Goal: Task Accomplishment & Management: Manage account settings

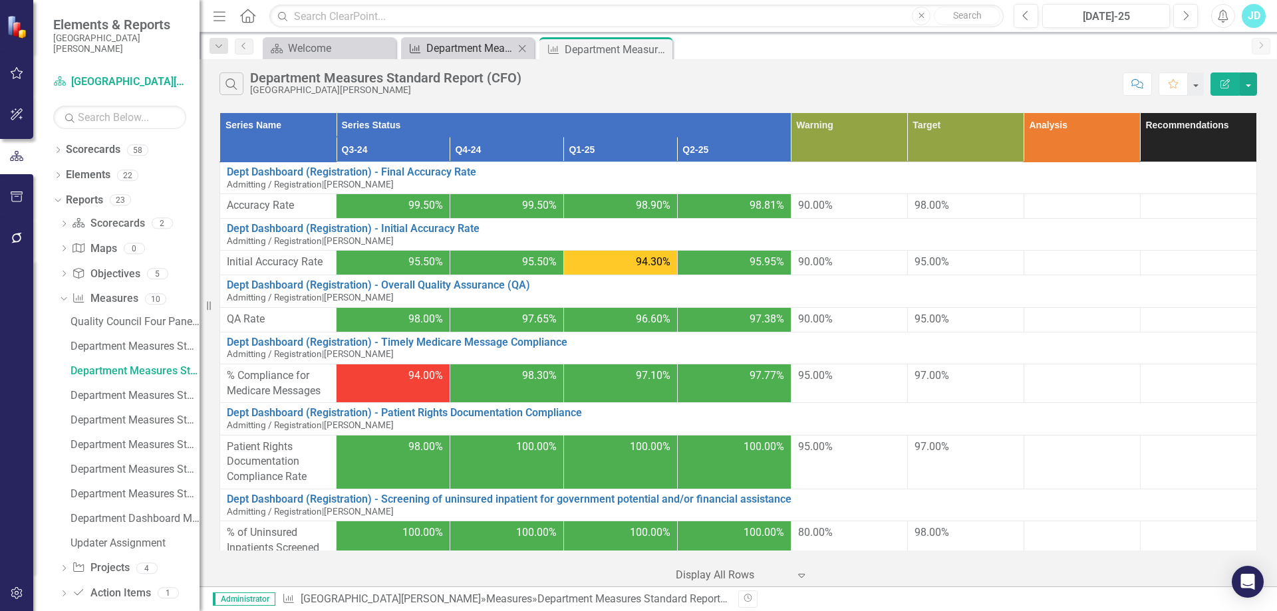
click at [480, 44] on div "Department Measures Standard Report" at bounding box center [470, 48] width 88 height 17
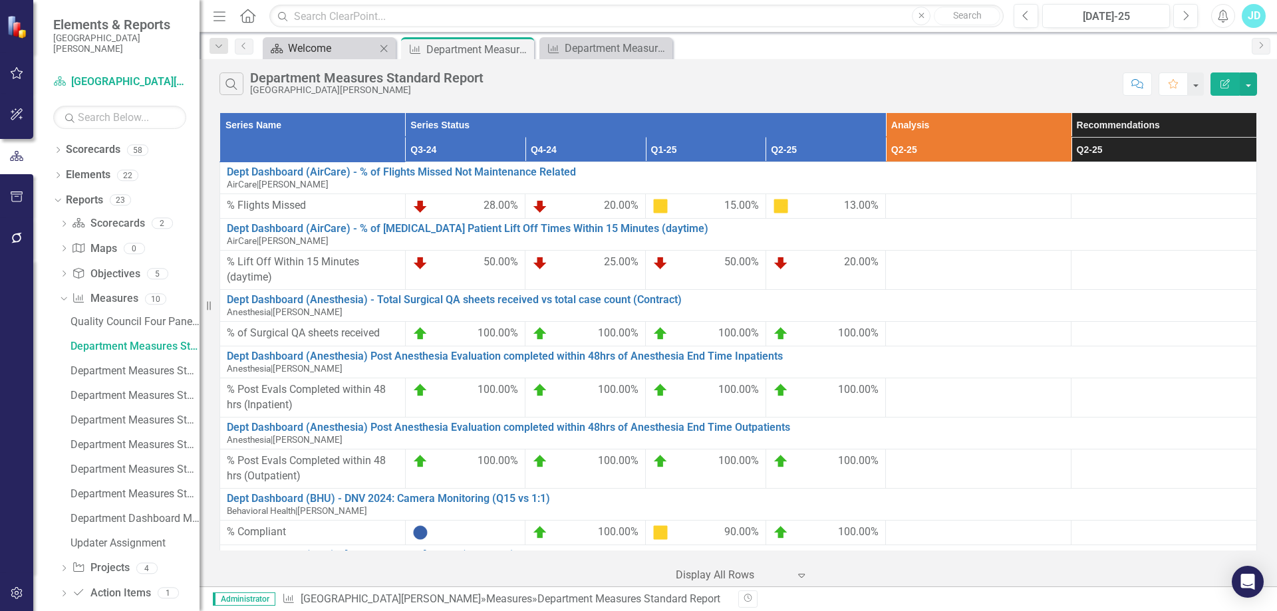
click at [313, 47] on div "Welcome" at bounding box center [332, 48] width 88 height 17
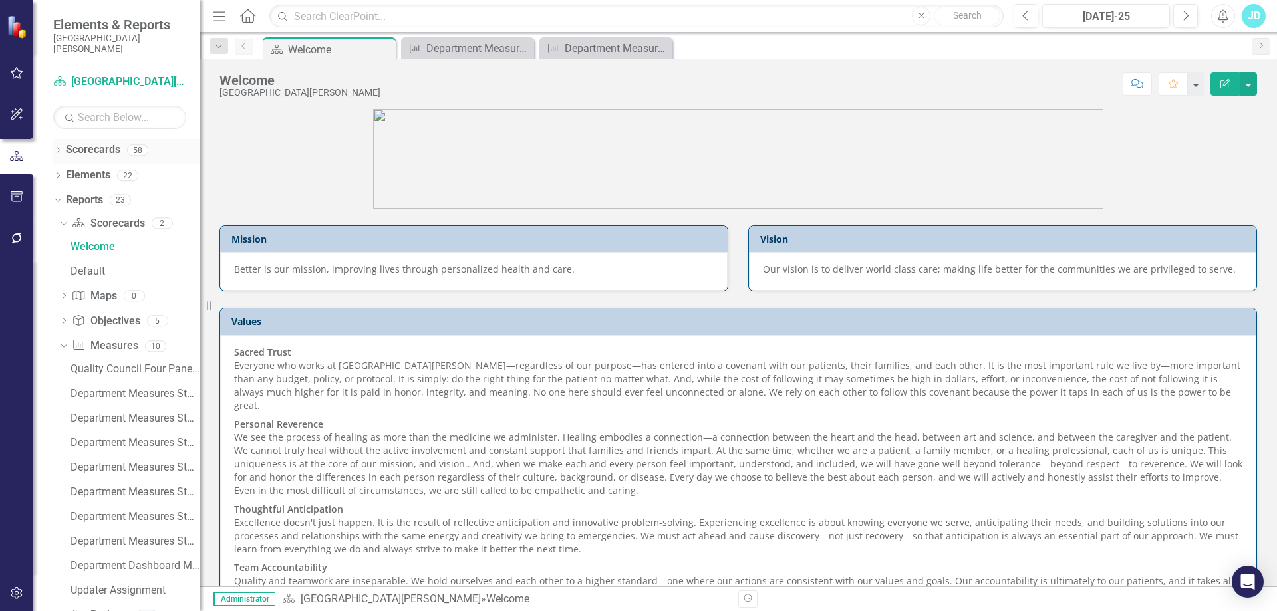
click at [58, 148] on icon at bounding box center [58, 150] width 3 height 6
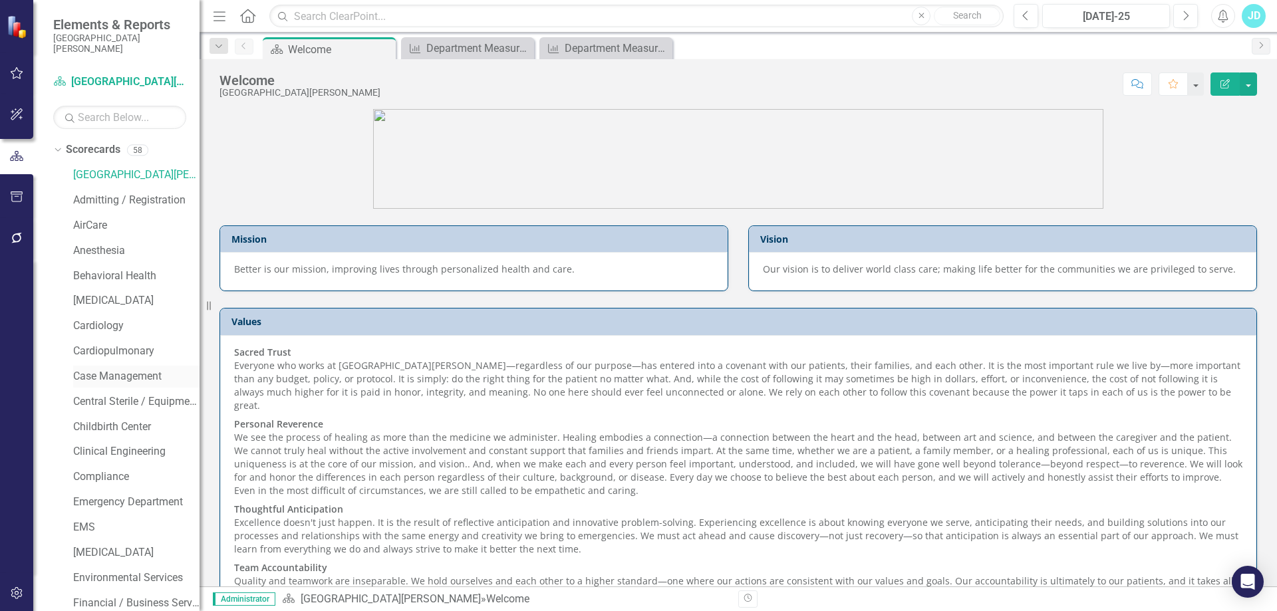
click at [116, 376] on link "Case Management" at bounding box center [136, 376] width 126 height 15
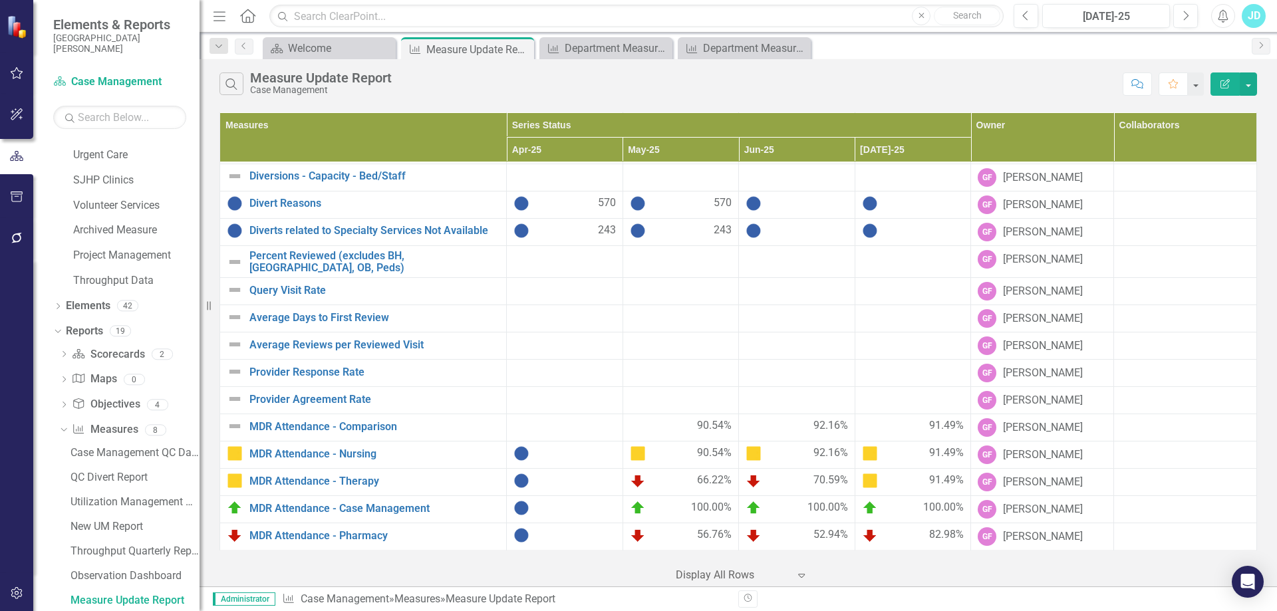
scroll to position [809, 0]
click at [312, 450] on link "MDR Attendance - Nursing" at bounding box center [374, 454] width 250 height 12
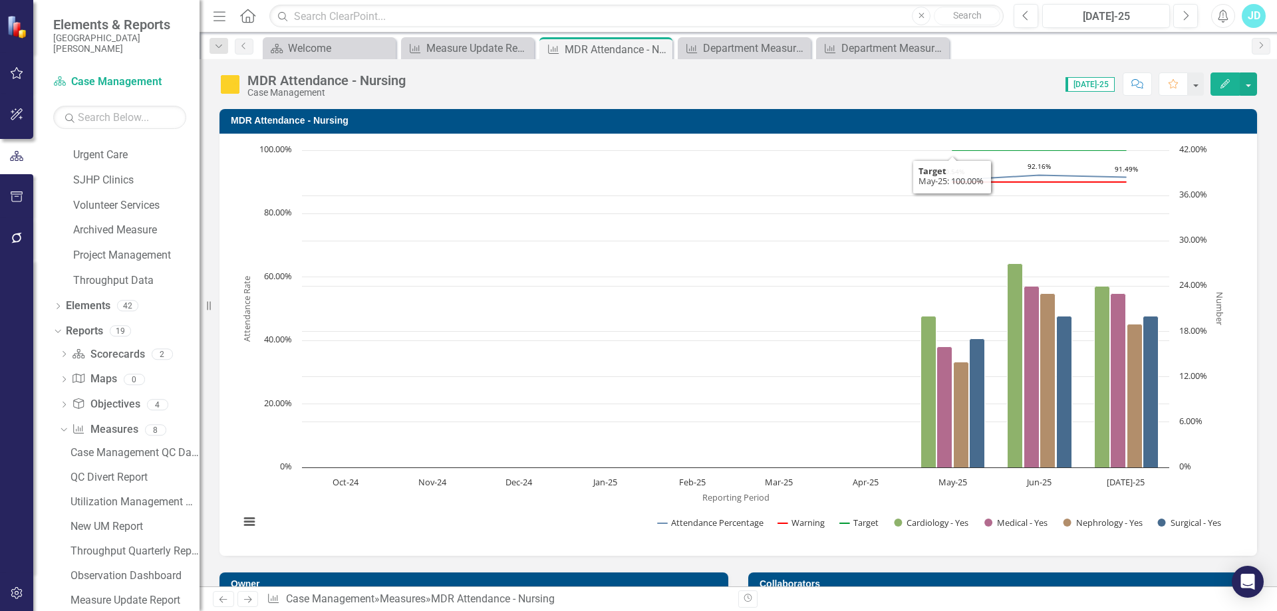
click at [278, 118] on h3 "MDR Attendance - Nursing" at bounding box center [740, 121] width 1019 height 10
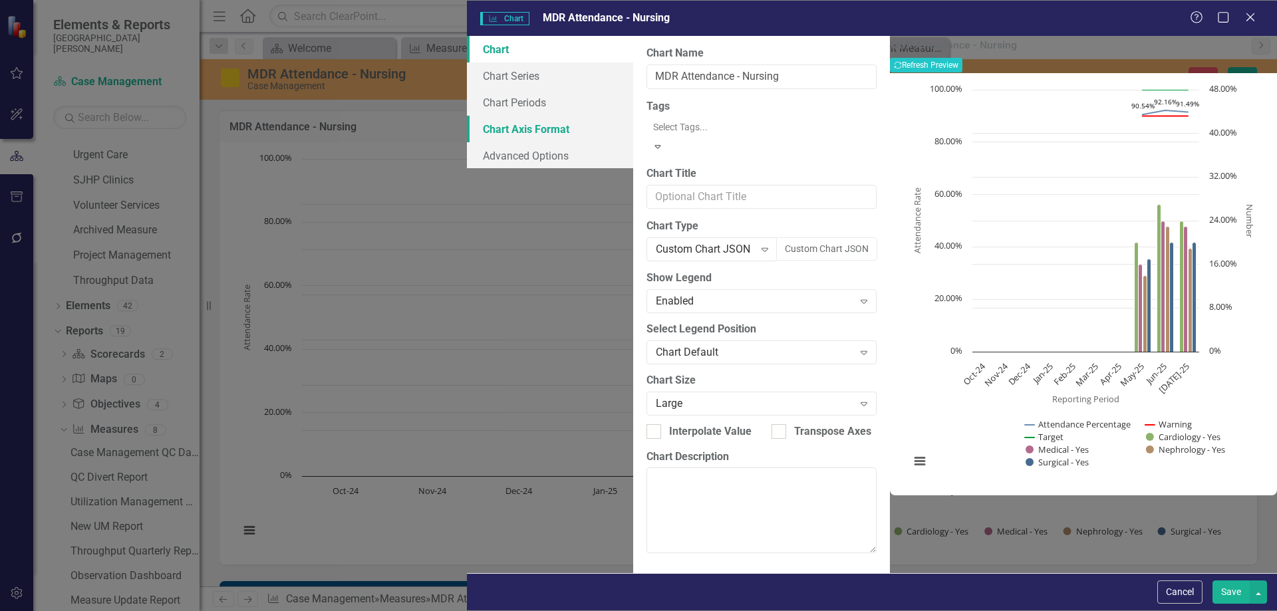
click at [467, 126] on link "Chart Axis Format" at bounding box center [550, 129] width 166 height 27
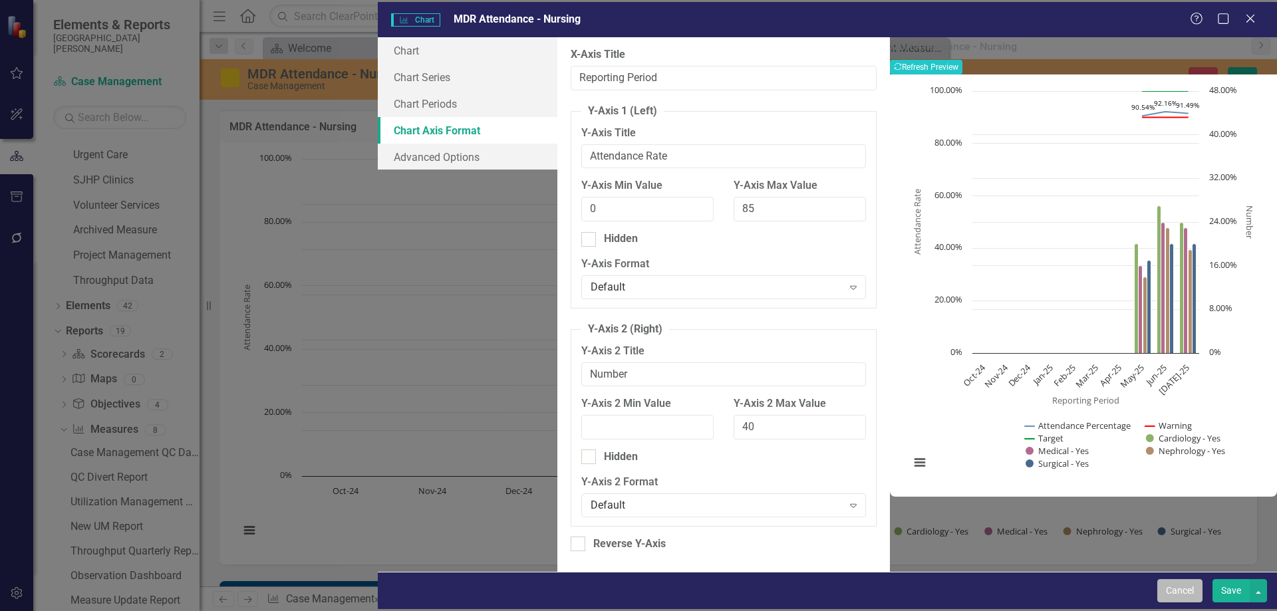
click at [1180, 597] on button "Cancel" at bounding box center [1179, 590] width 45 height 23
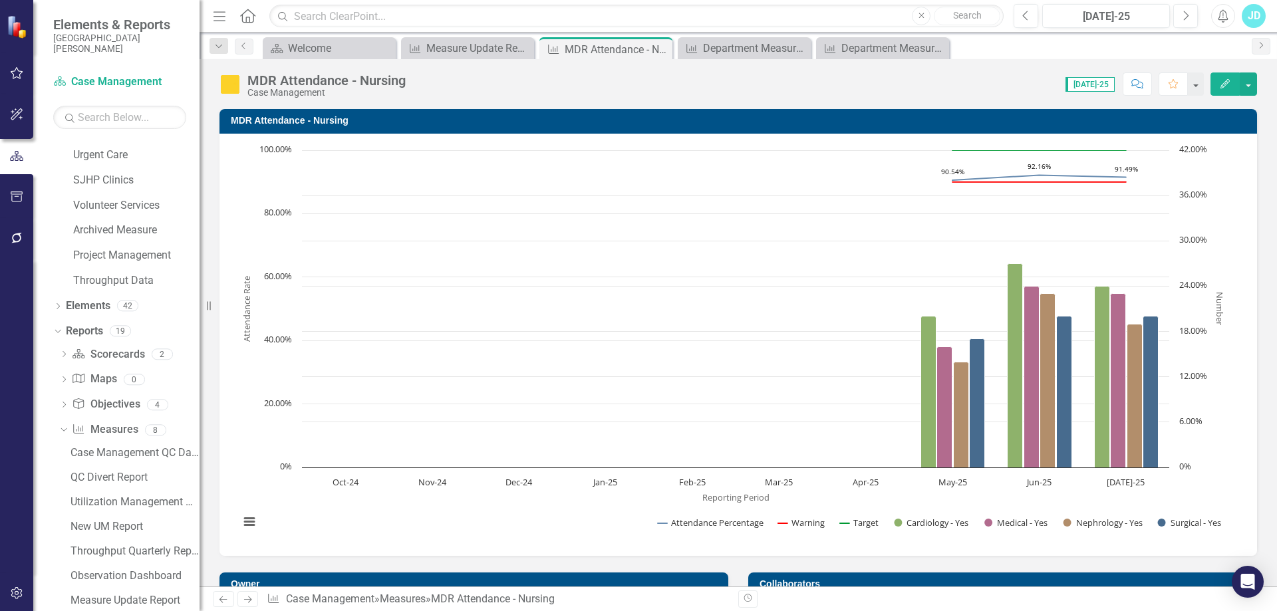
click at [1200, 331] on text "18.00%" at bounding box center [1193, 331] width 28 height 12
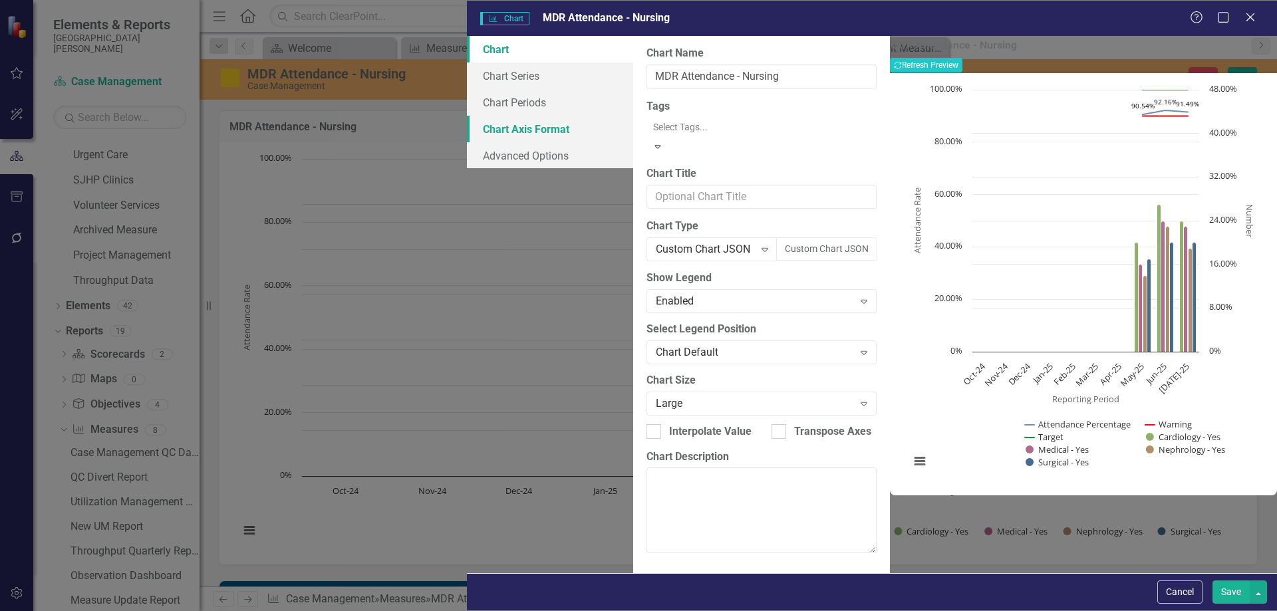
click at [467, 124] on link "Chart Axis Format" at bounding box center [550, 129] width 166 height 27
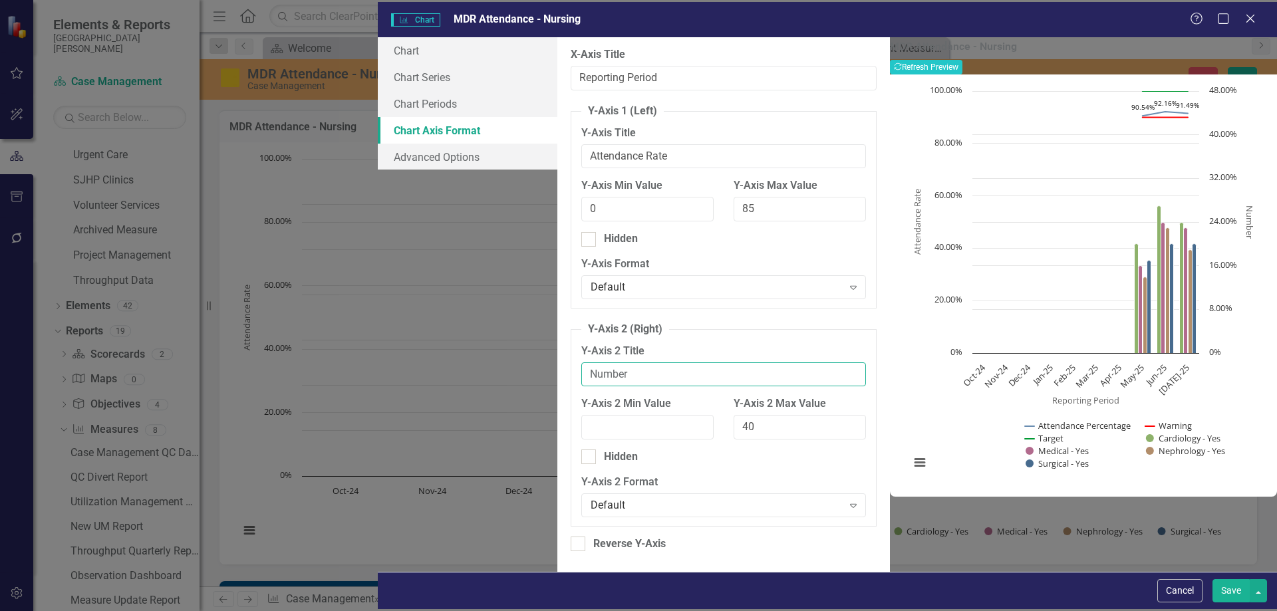
click at [581, 374] on input "Number" at bounding box center [723, 374] width 285 height 25
click at [625, 400] on label "Y-Axis 2 Min Value" at bounding box center [647, 403] width 132 height 15
click at [625, 415] on input "Y-Axis 2 Min Value" at bounding box center [647, 427] width 132 height 25
click at [591, 503] on div "Default" at bounding box center [716, 504] width 251 height 15
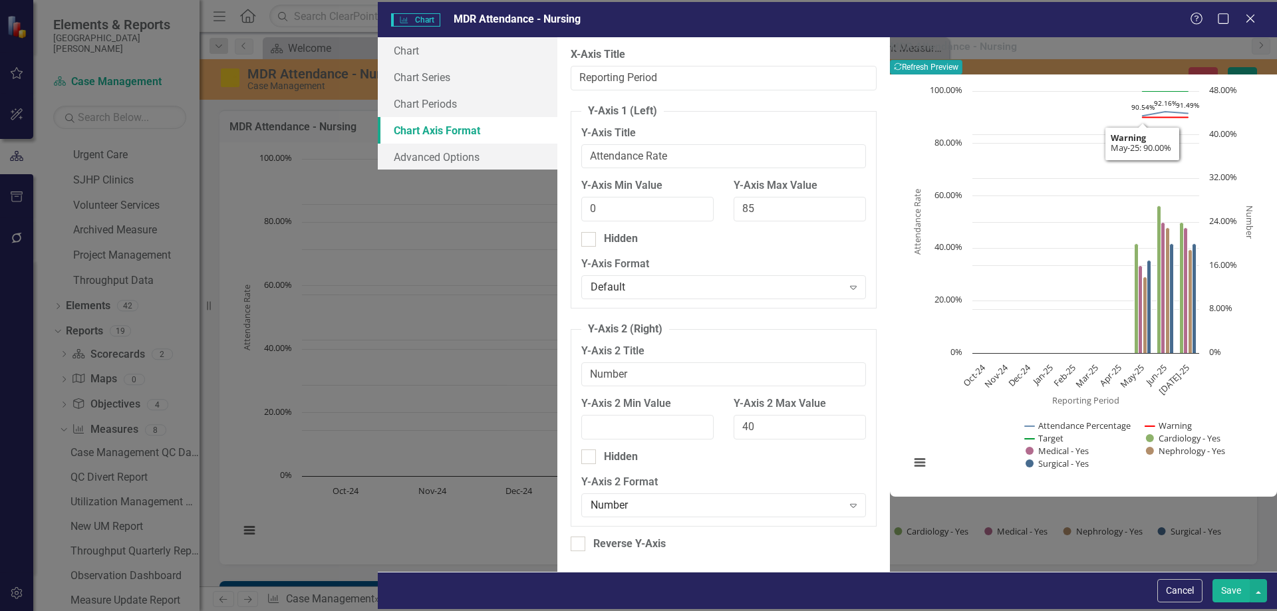
click at [962, 62] on button "Recalculate Refresh Preview" at bounding box center [926, 67] width 72 height 15
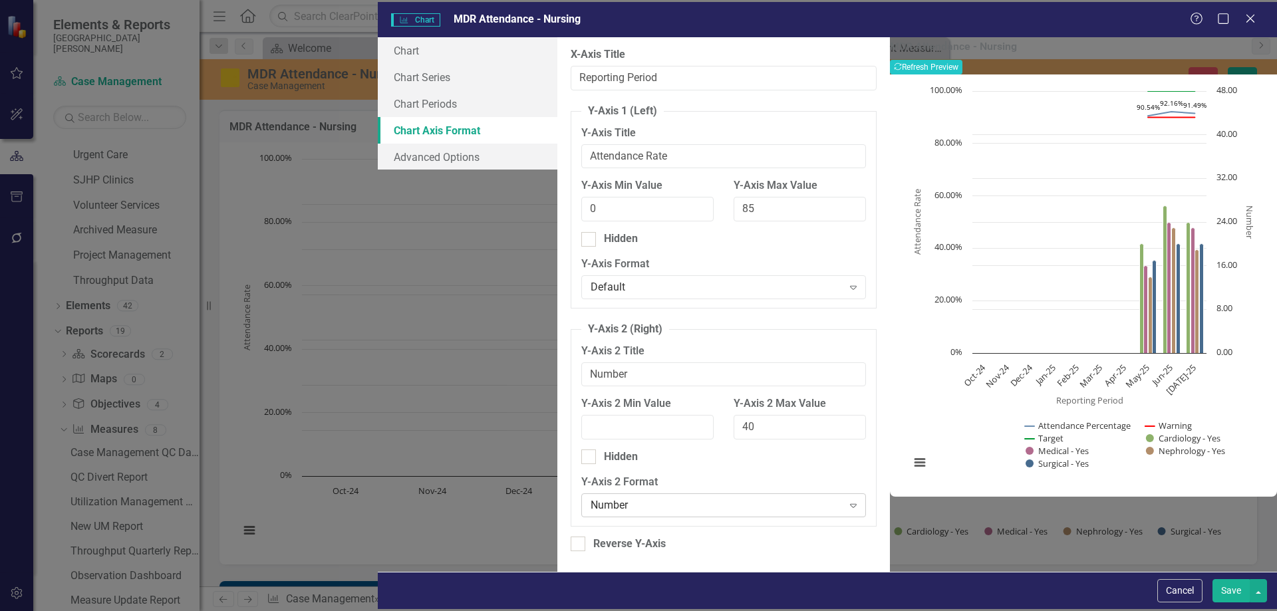
click at [591, 501] on div "Number" at bounding box center [716, 504] width 251 height 15
click at [962, 68] on button "Recalculate Refresh Preview" at bounding box center [926, 67] width 72 height 15
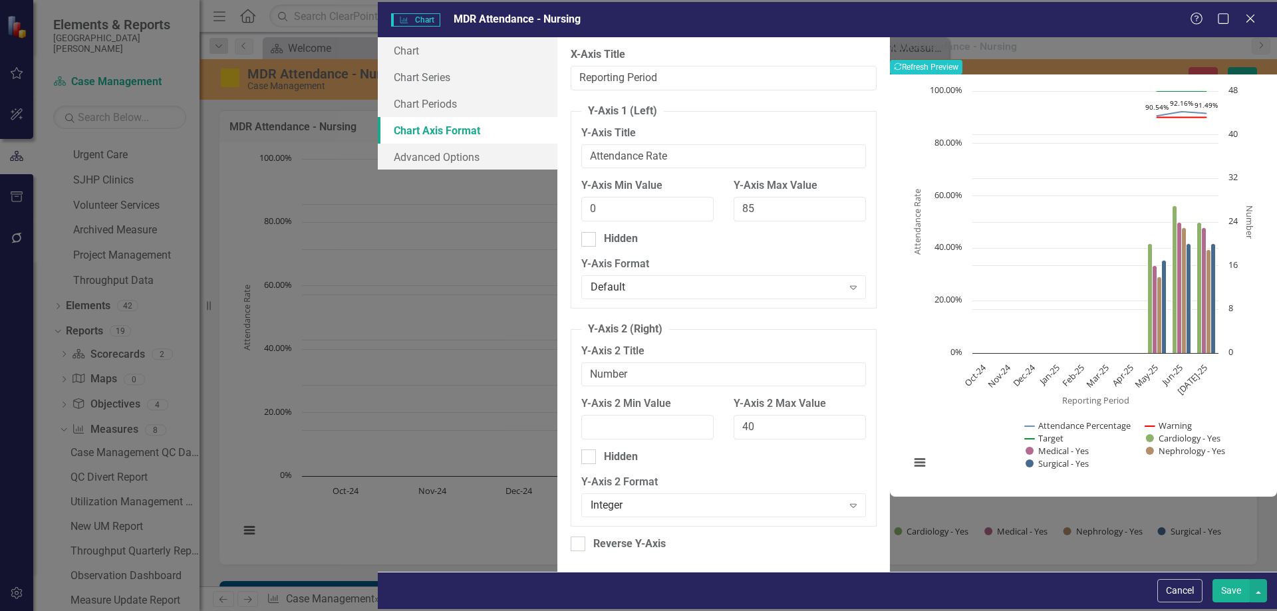
click at [1228, 595] on button "Save" at bounding box center [1230, 590] width 37 height 23
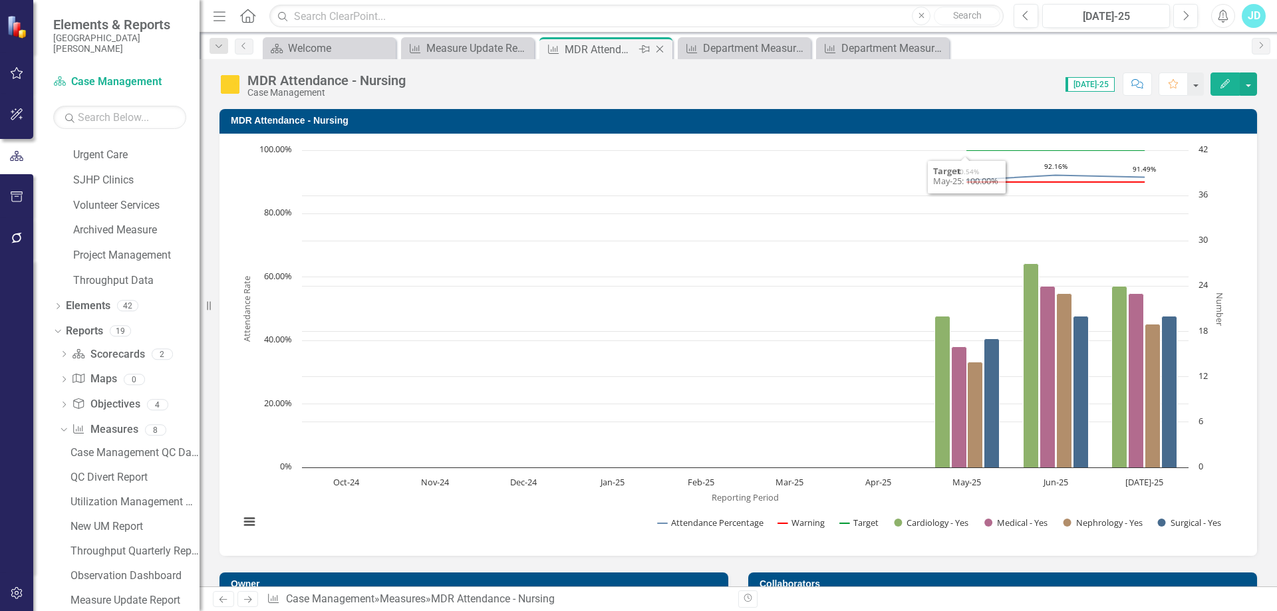
click at [662, 44] on icon "Close" at bounding box center [659, 49] width 13 height 11
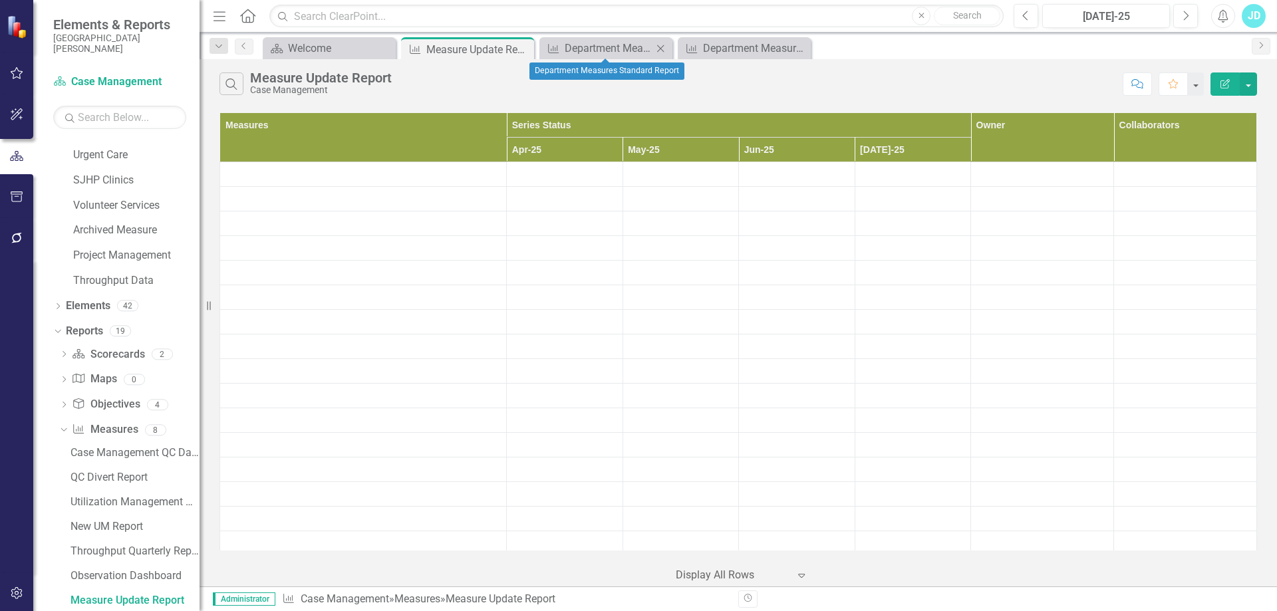
click at [662, 49] on icon at bounding box center [660, 48] width 7 height 7
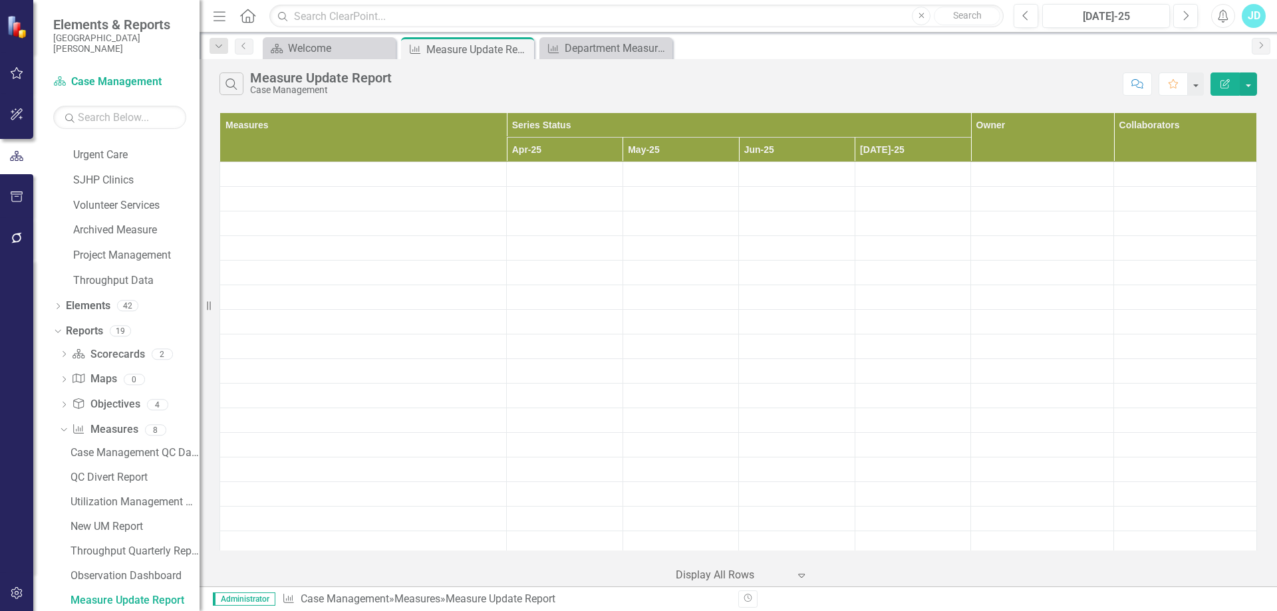
click at [0, 0] on icon at bounding box center [0, 0] width 0 height 0
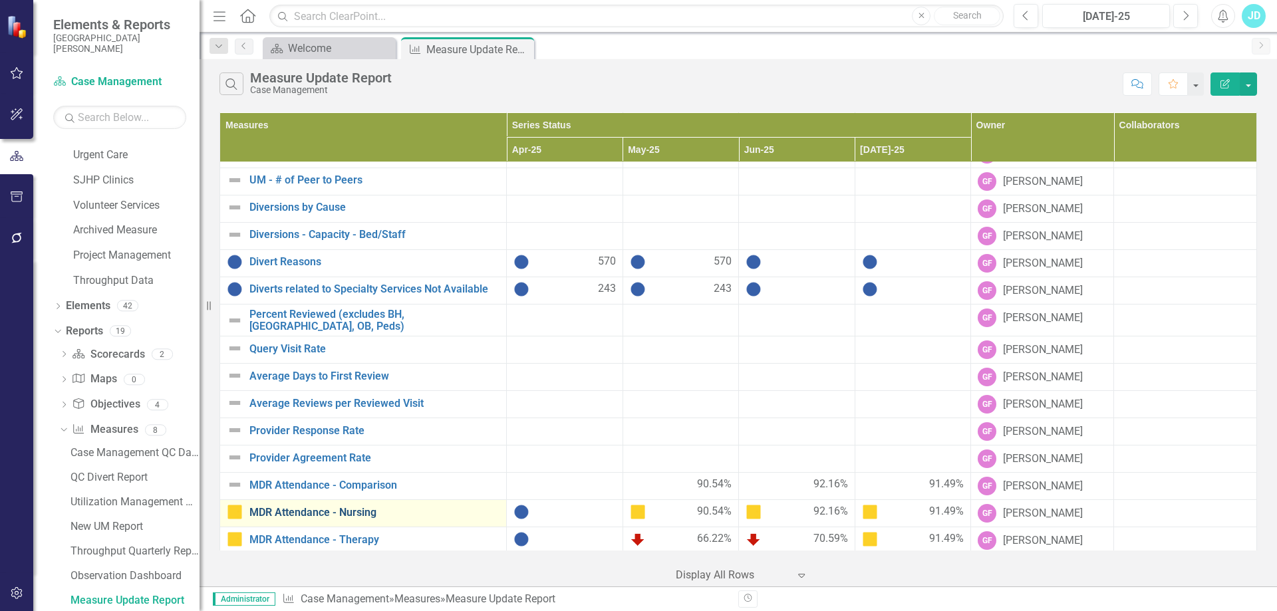
scroll to position [809, 0]
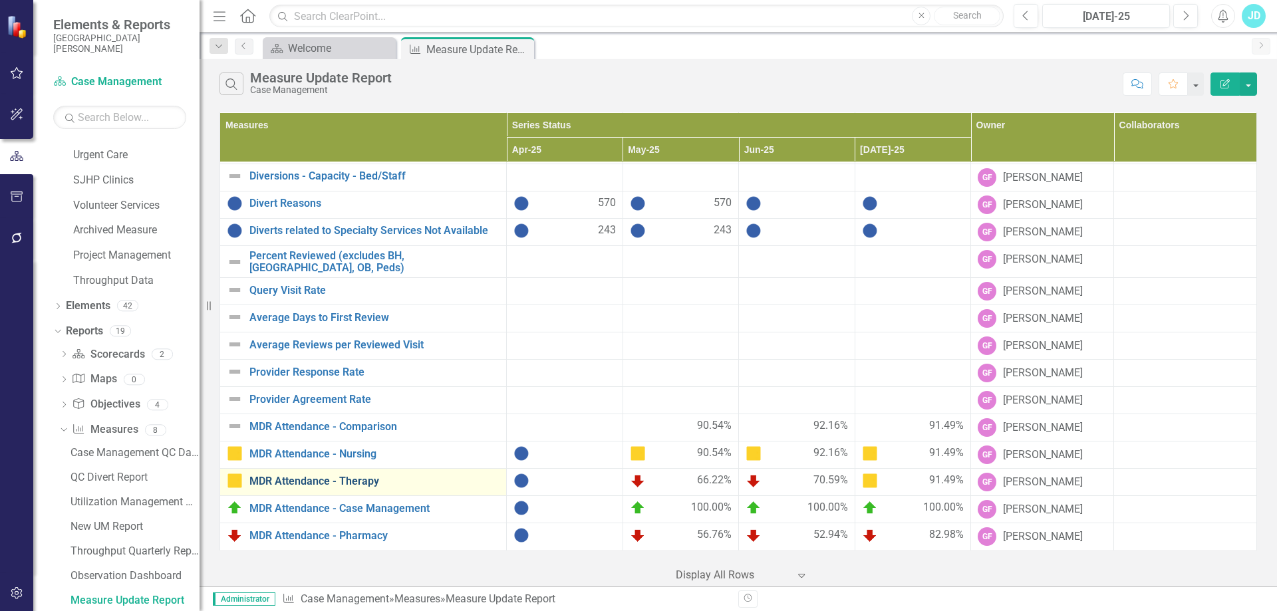
click at [344, 482] on link "MDR Attendance - Therapy" at bounding box center [374, 481] width 250 height 12
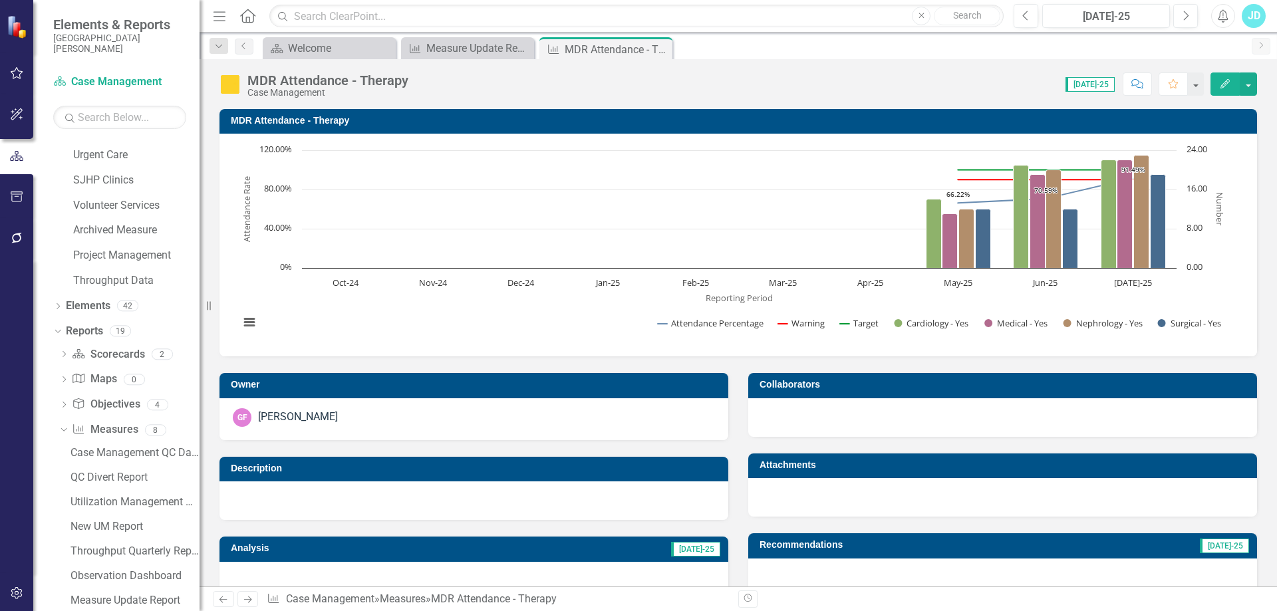
click at [1214, 202] on text "Number" at bounding box center [1220, 210] width 12 height 34
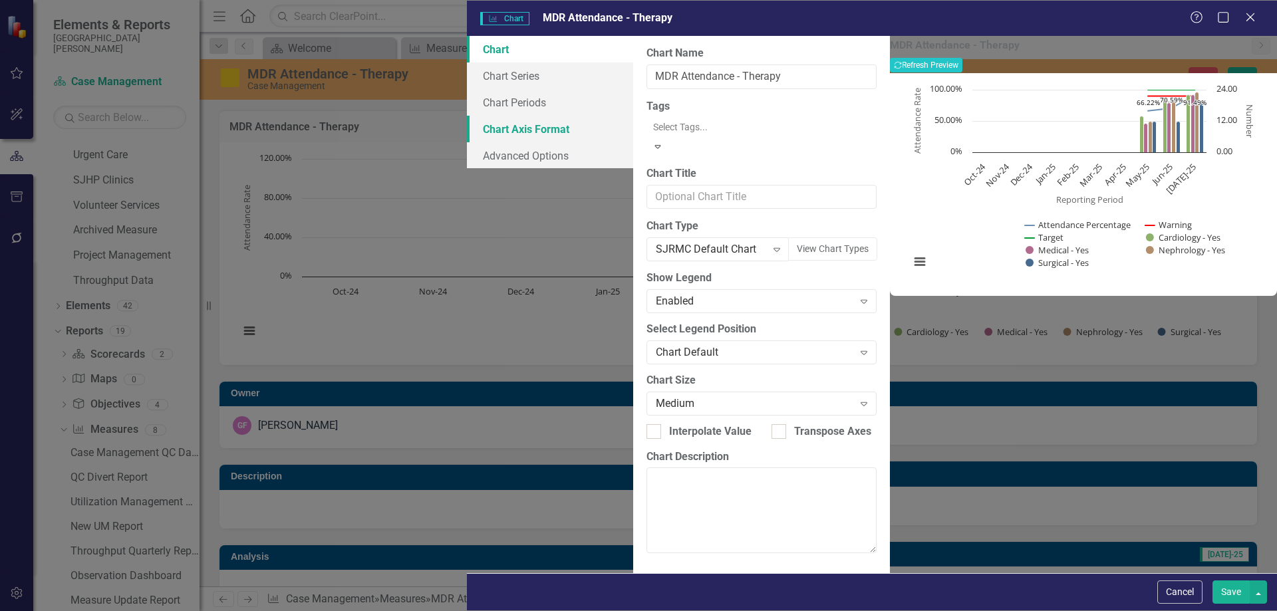
click at [467, 132] on link "Chart Axis Format" at bounding box center [550, 129] width 166 height 27
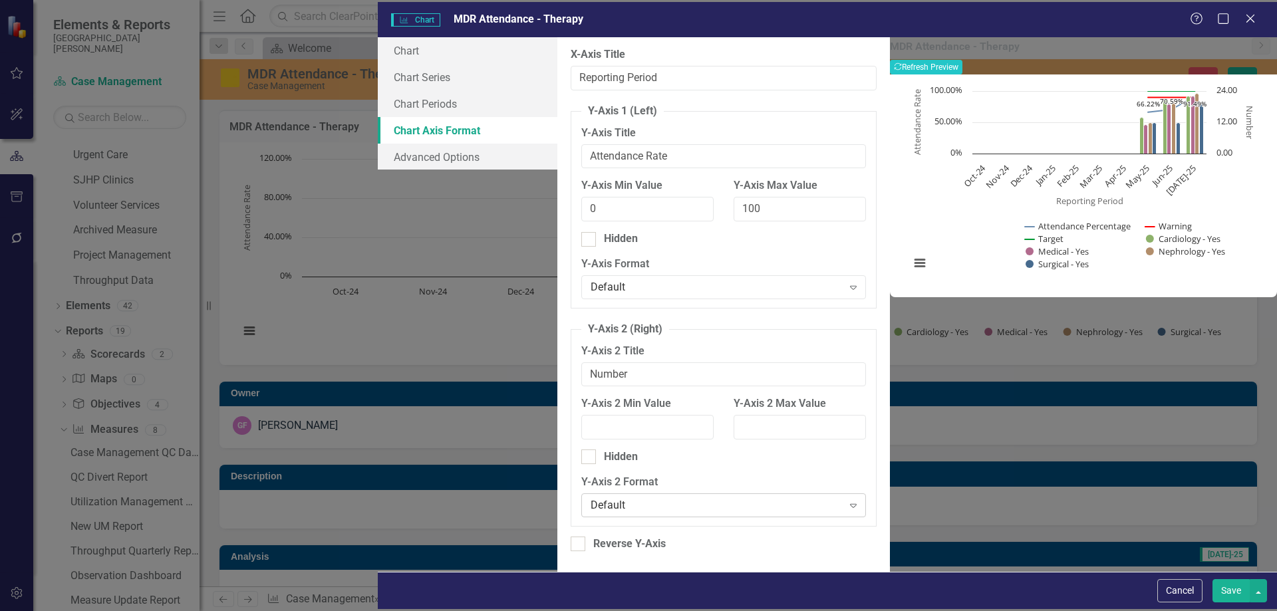
click at [591, 497] on div "Default" at bounding box center [716, 504] width 251 height 15
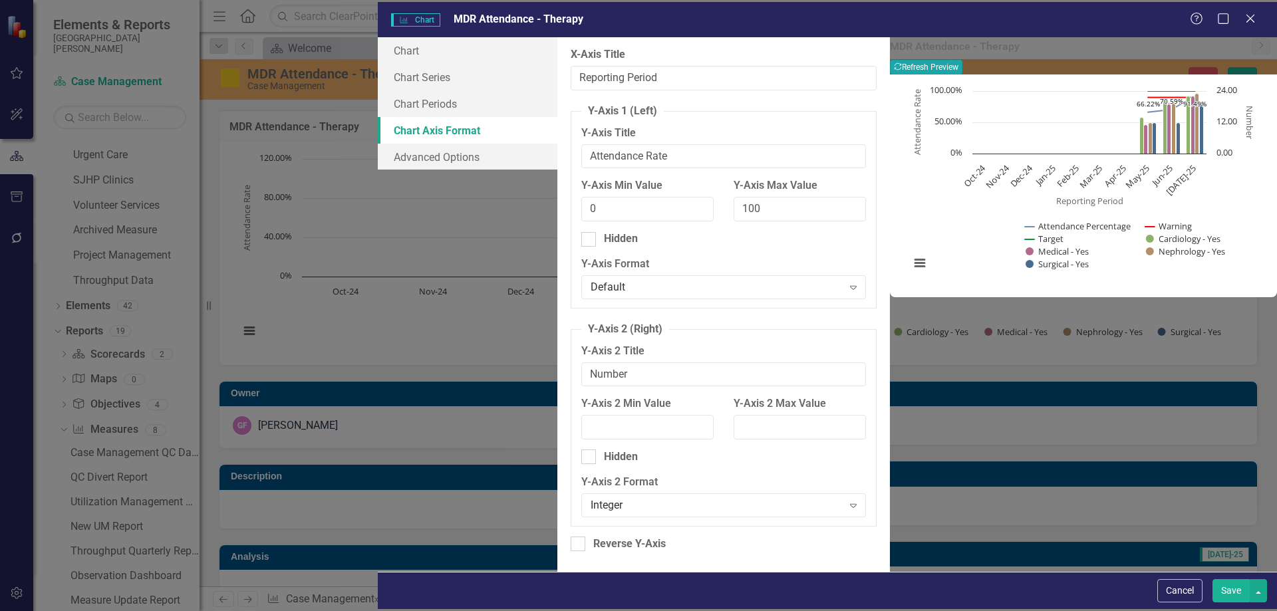
click at [962, 68] on button "Recalculate Refresh Preview" at bounding box center [926, 67] width 72 height 15
click at [1218, 593] on button "Save" at bounding box center [1230, 590] width 37 height 23
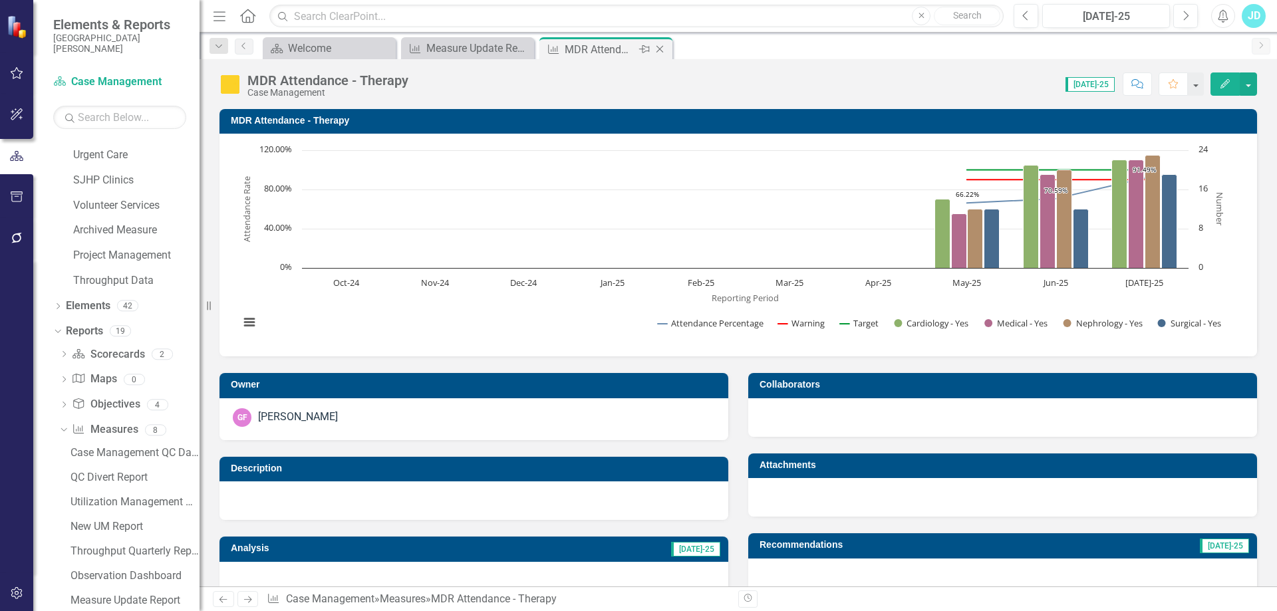
click at [658, 48] on icon "Close" at bounding box center [659, 49] width 13 height 11
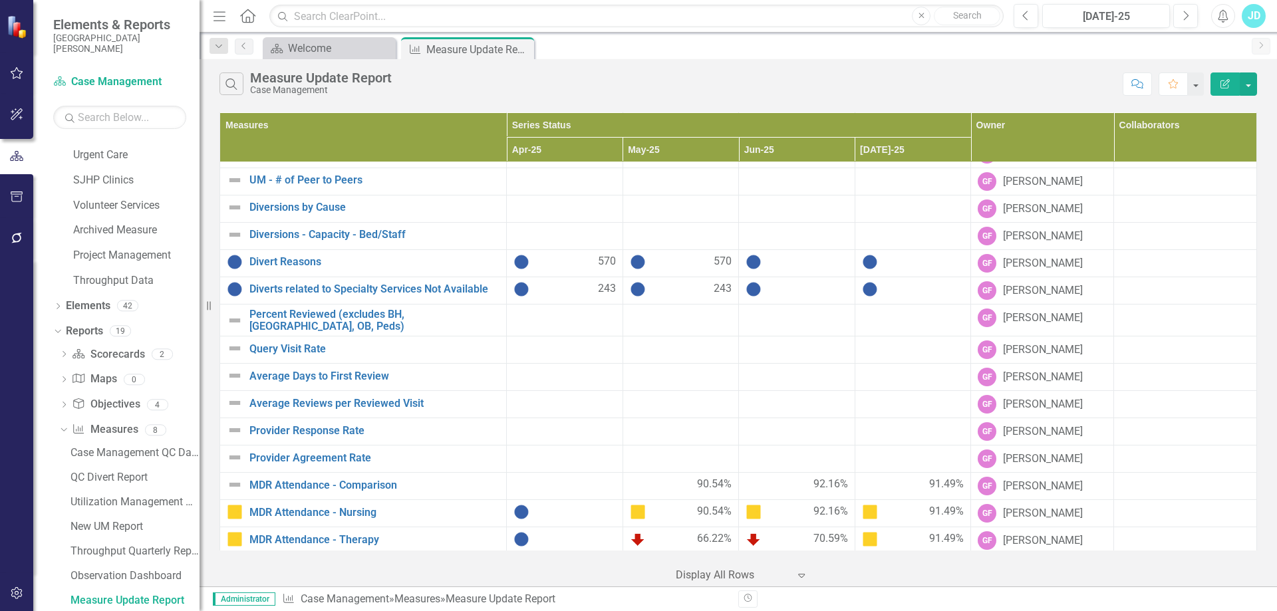
scroll to position [809, 0]
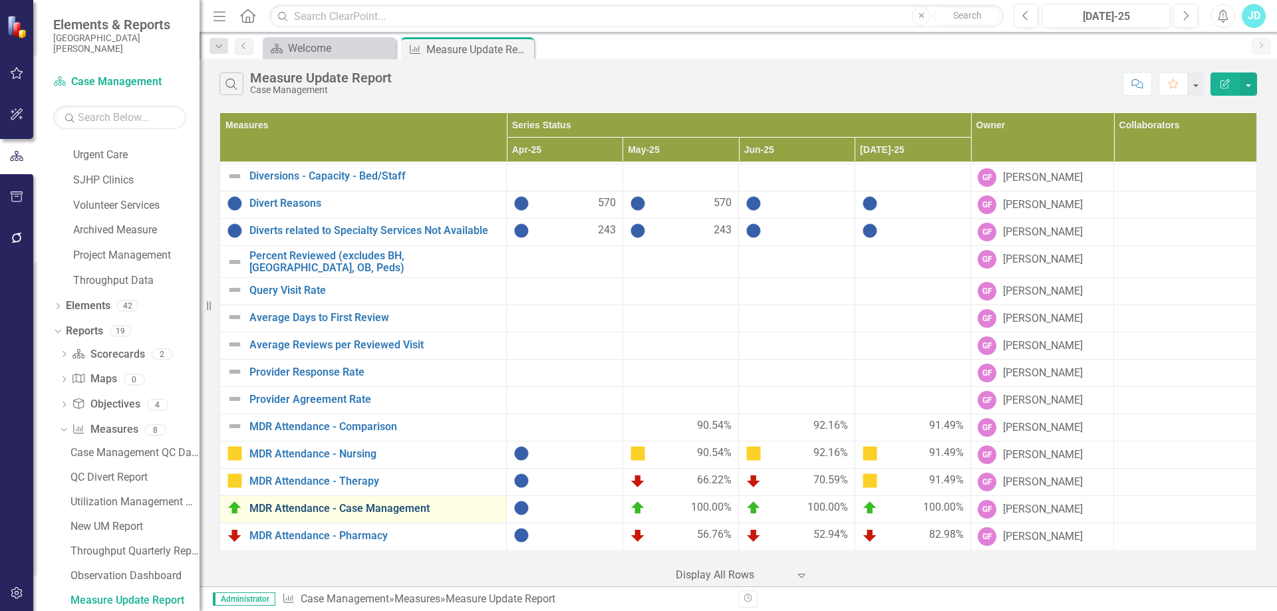
click at [404, 507] on link "MDR Attendance - Case Management" at bounding box center [374, 509] width 250 height 12
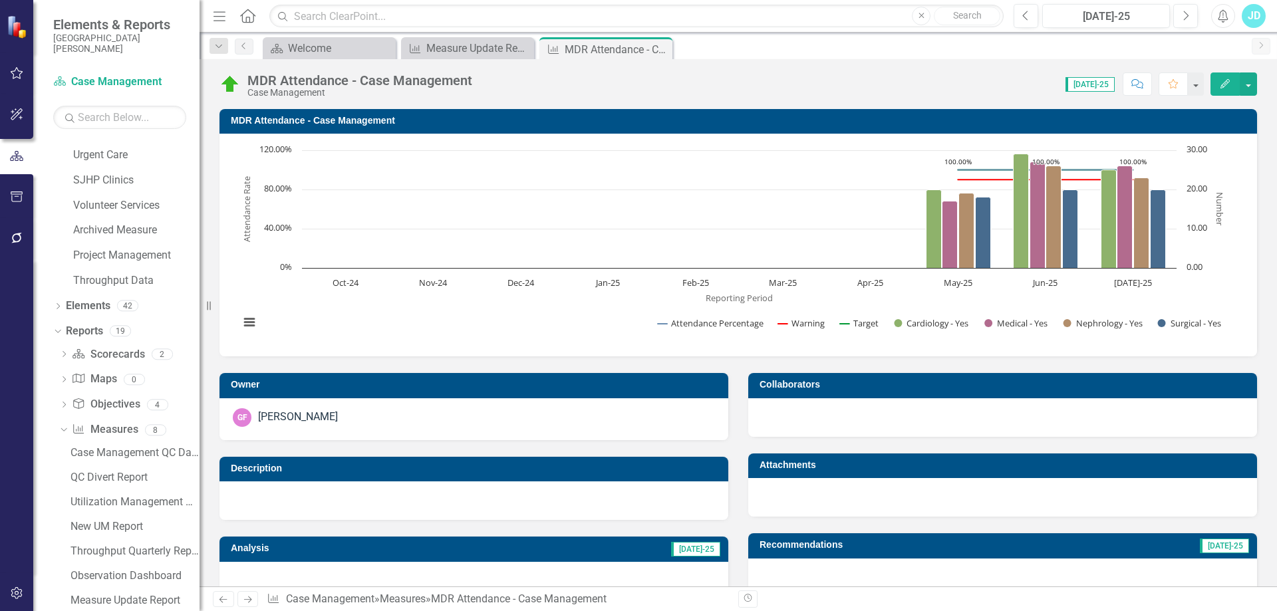
click at [1202, 223] on text "10.00" at bounding box center [1196, 227] width 21 height 12
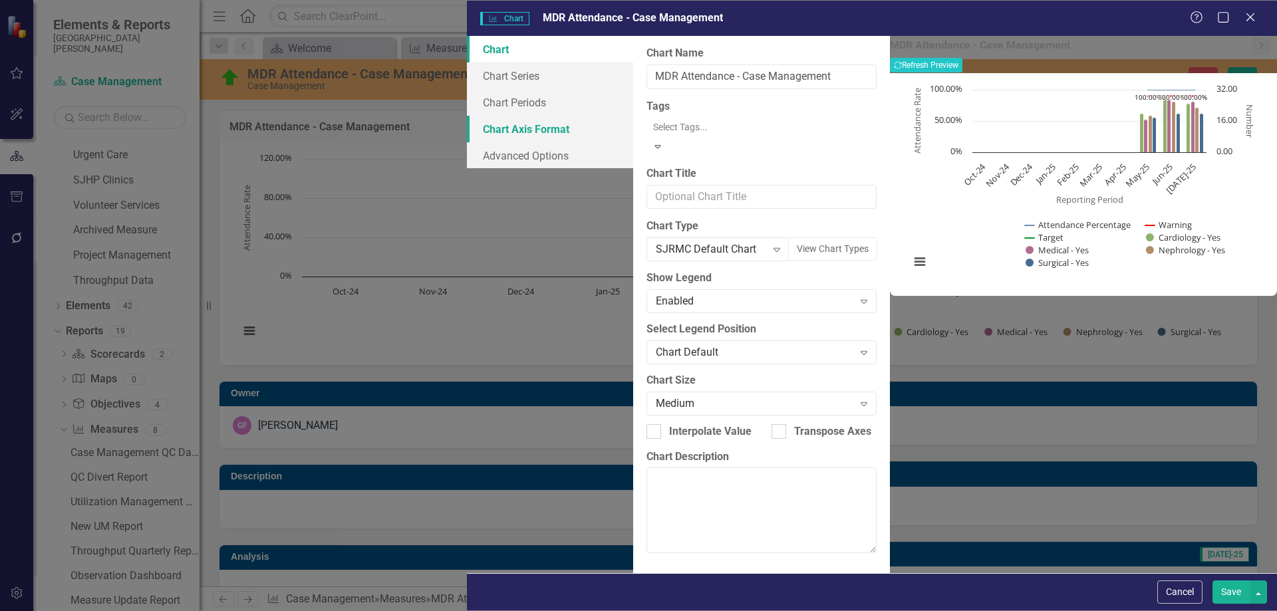
click at [467, 133] on link "Chart Axis Format" at bounding box center [550, 129] width 166 height 27
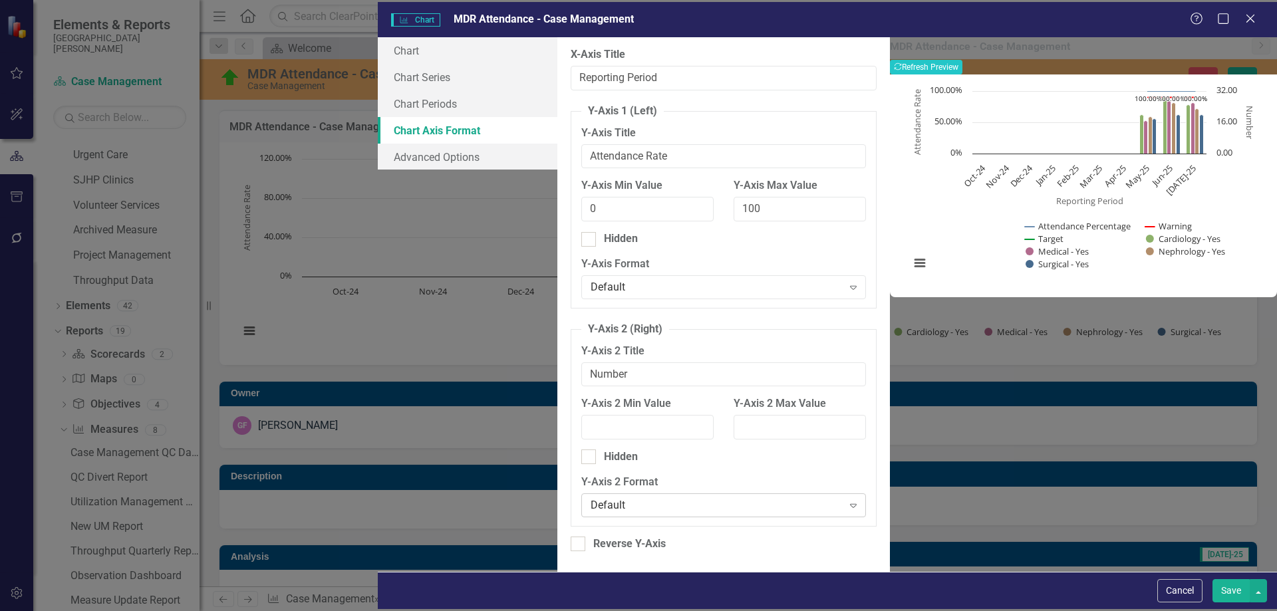
click at [591, 500] on div "Default" at bounding box center [716, 504] width 251 height 15
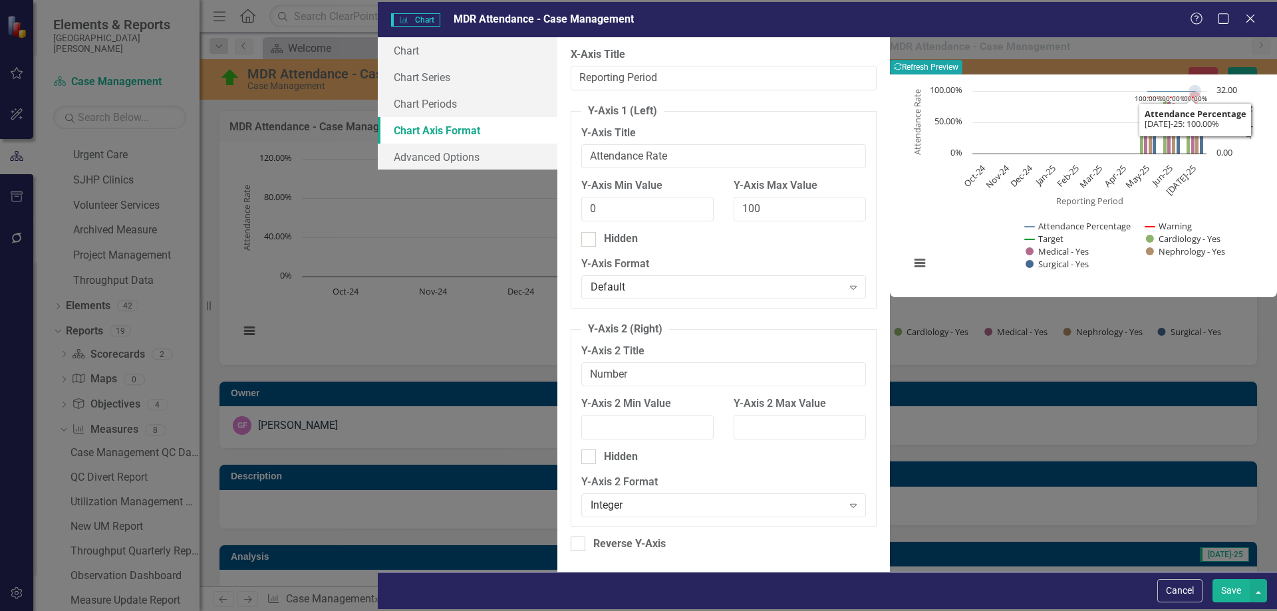
click at [962, 60] on button "Recalculate Refresh Preview" at bounding box center [926, 67] width 72 height 15
click at [1227, 589] on button "Save" at bounding box center [1230, 590] width 37 height 23
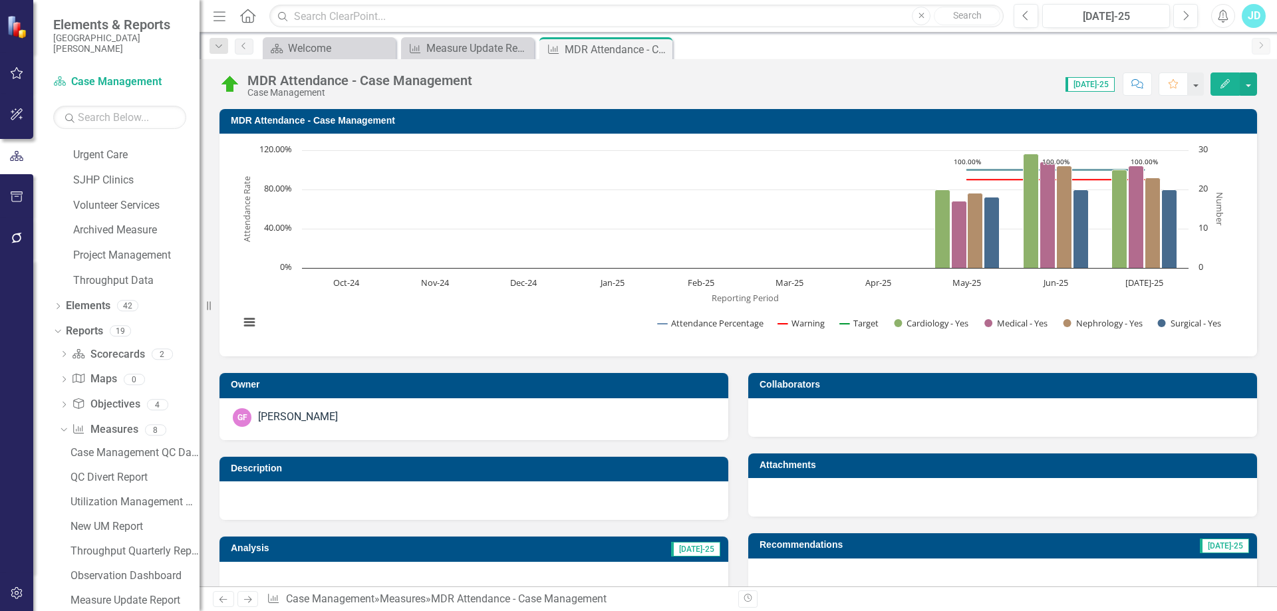
click at [0, 0] on icon at bounding box center [0, 0] width 0 height 0
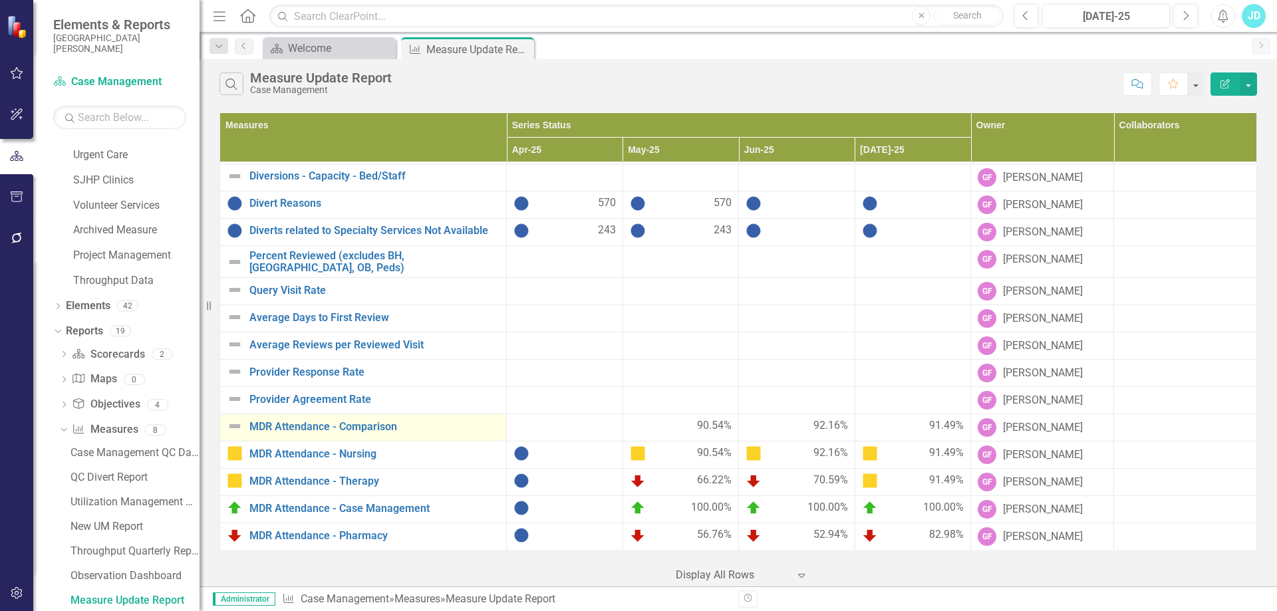
scroll to position [809, 0]
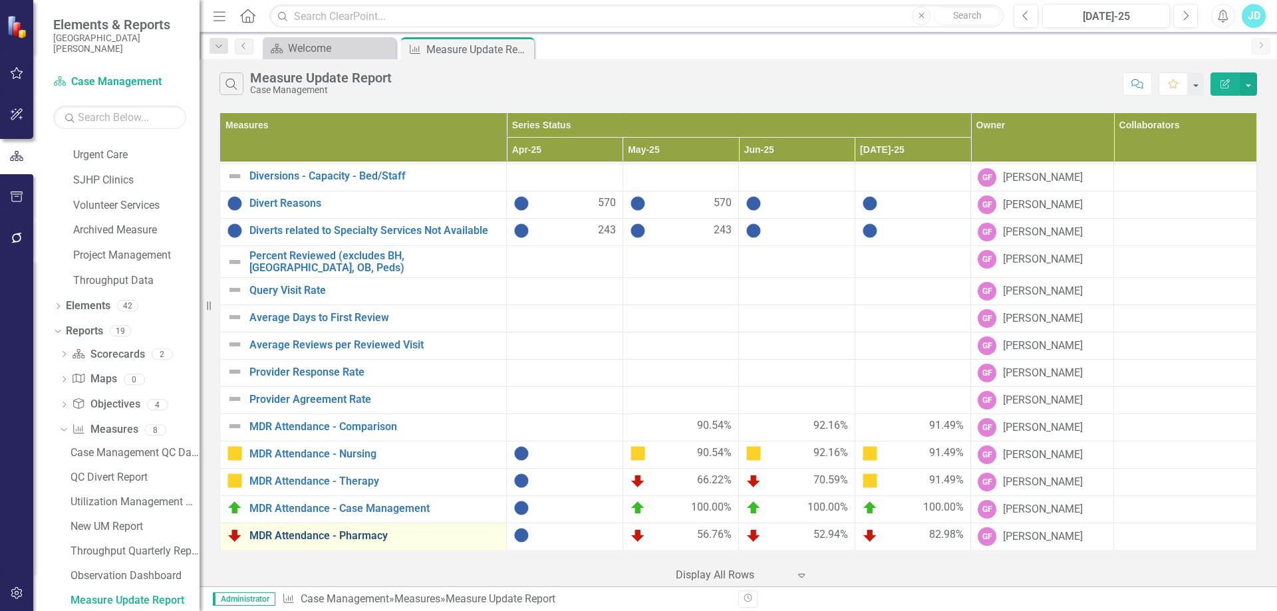
click at [371, 535] on link "MDR Attendance - Pharmacy" at bounding box center [374, 536] width 250 height 12
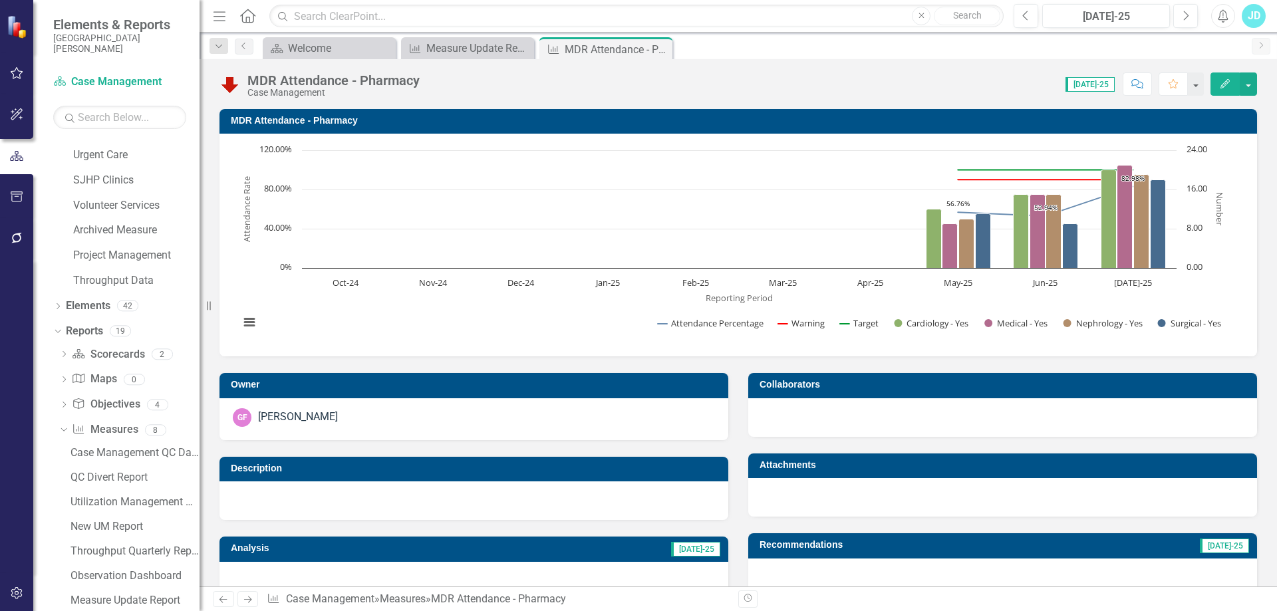
click at [1208, 203] on rect "Interactive chart" at bounding box center [733, 244] width 1001 height 200
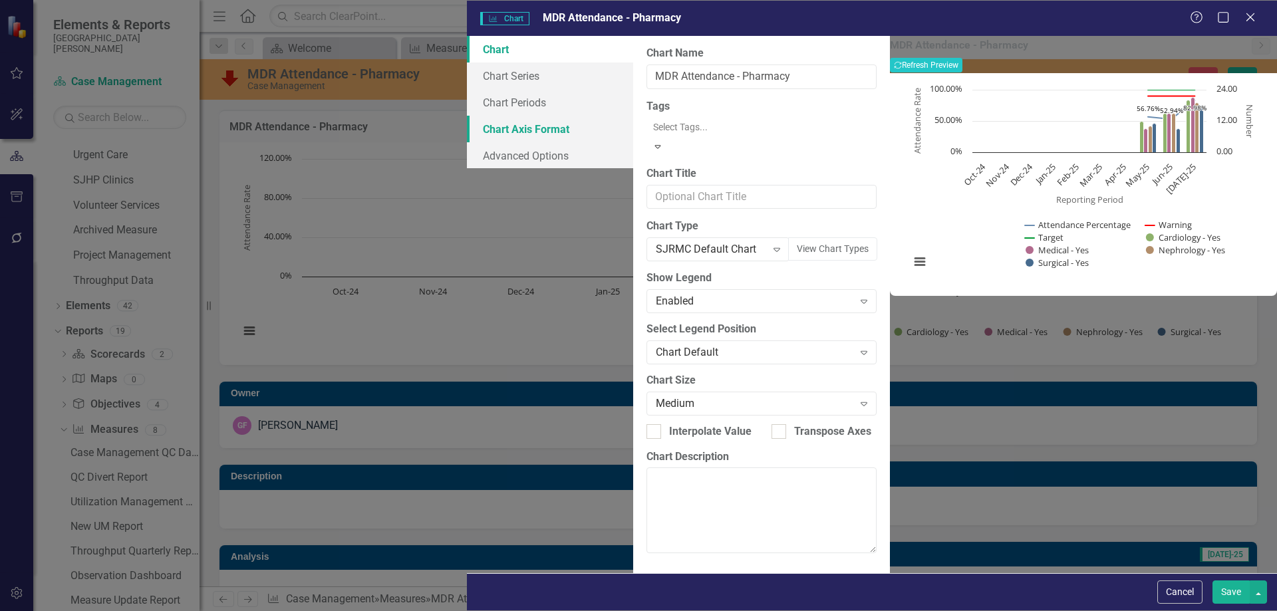
click at [467, 122] on link "Chart Axis Format" at bounding box center [550, 129] width 166 height 27
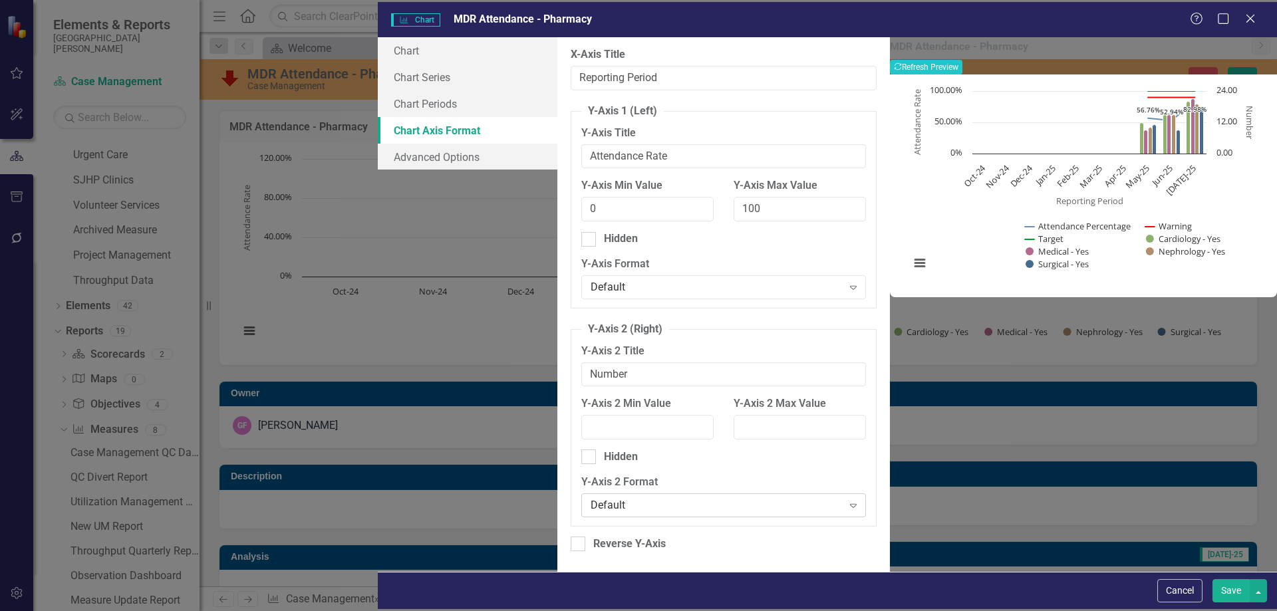
click at [591, 497] on div "Default" at bounding box center [716, 504] width 251 height 15
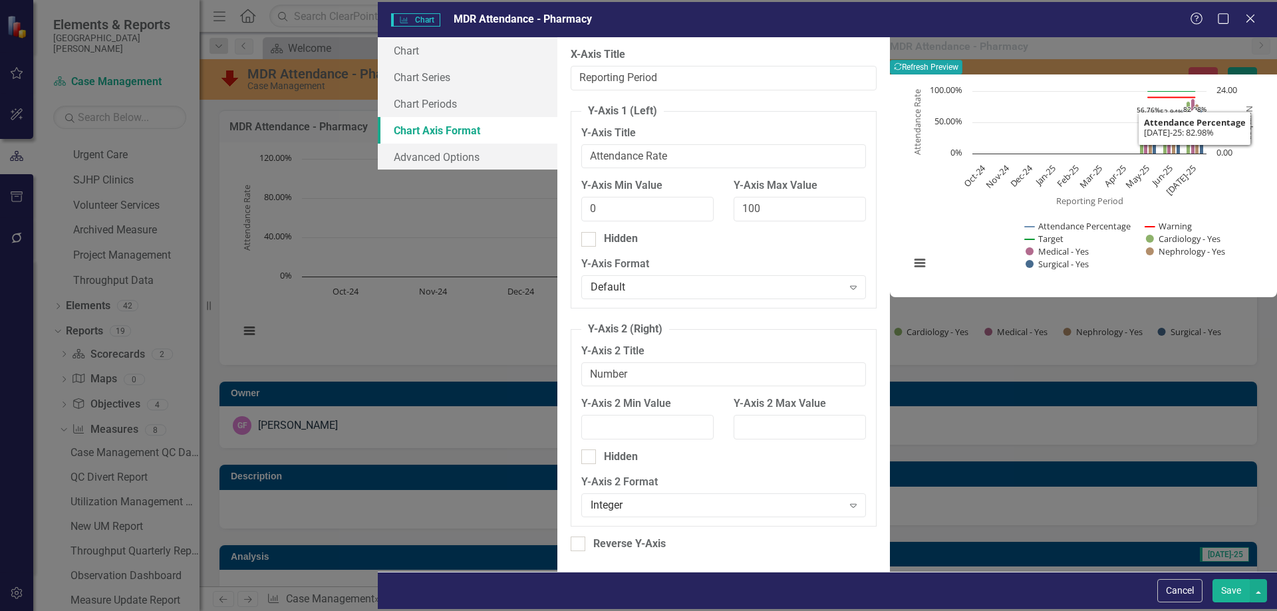
click at [962, 73] on button "Recalculate Refresh Preview" at bounding box center [926, 67] width 72 height 15
click at [1229, 593] on button "Save" at bounding box center [1230, 590] width 37 height 23
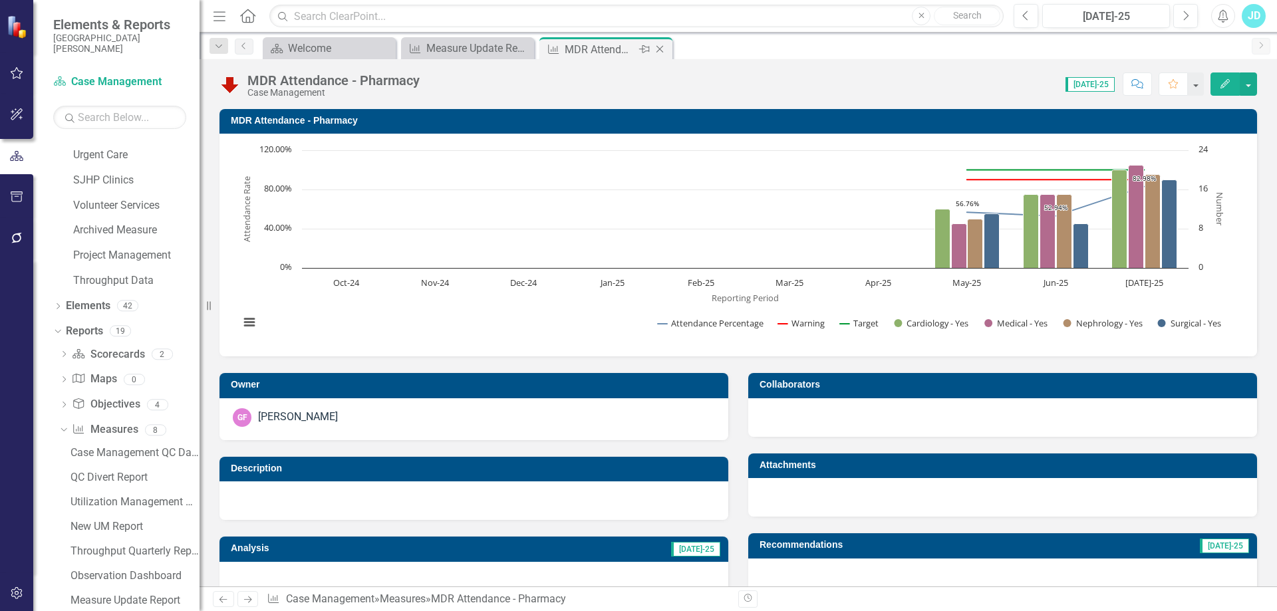
click at [658, 43] on div "Close" at bounding box center [660, 49] width 17 height 17
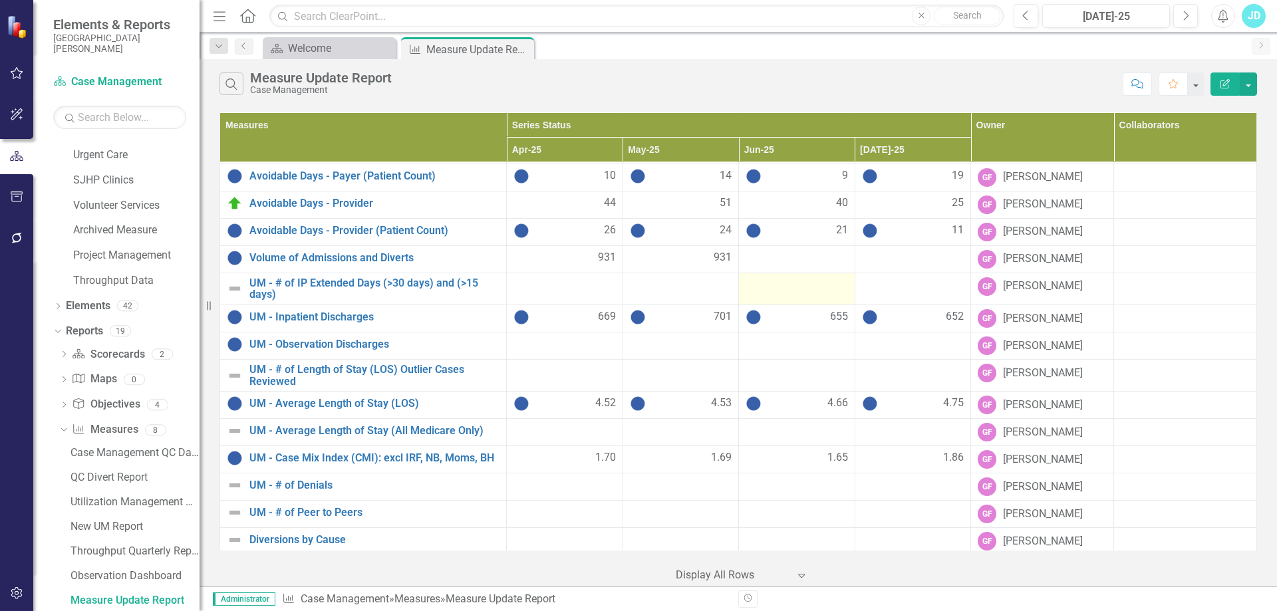
scroll to position [809, 0]
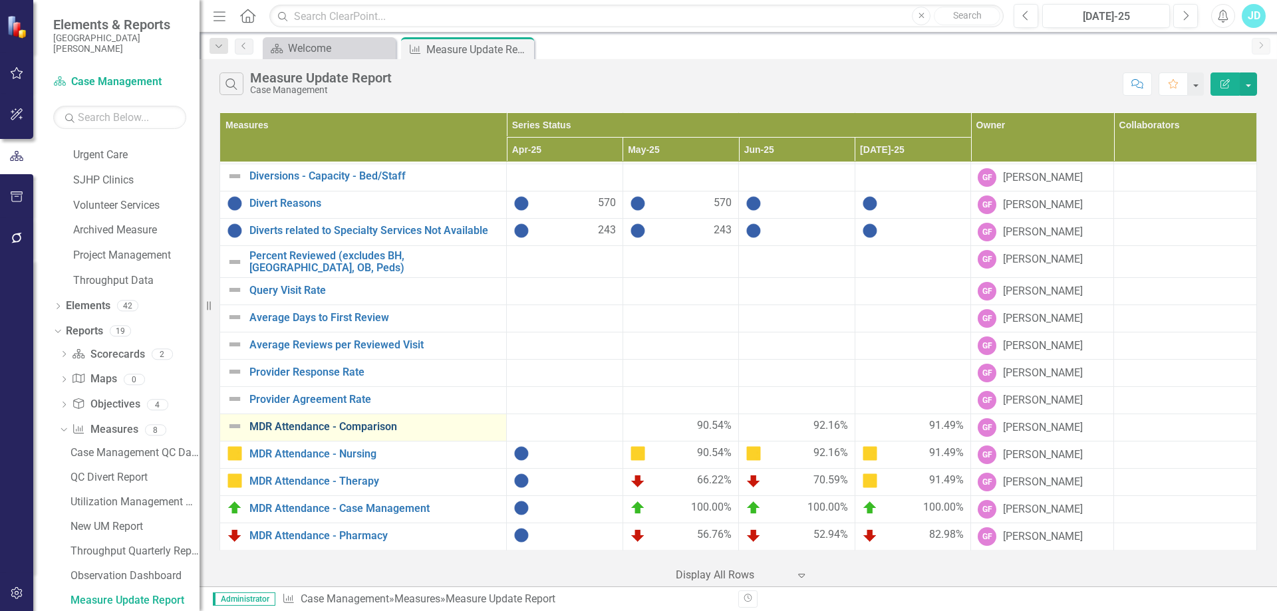
click at [261, 430] on link "MDR Attendance - Comparison" at bounding box center [374, 427] width 250 height 12
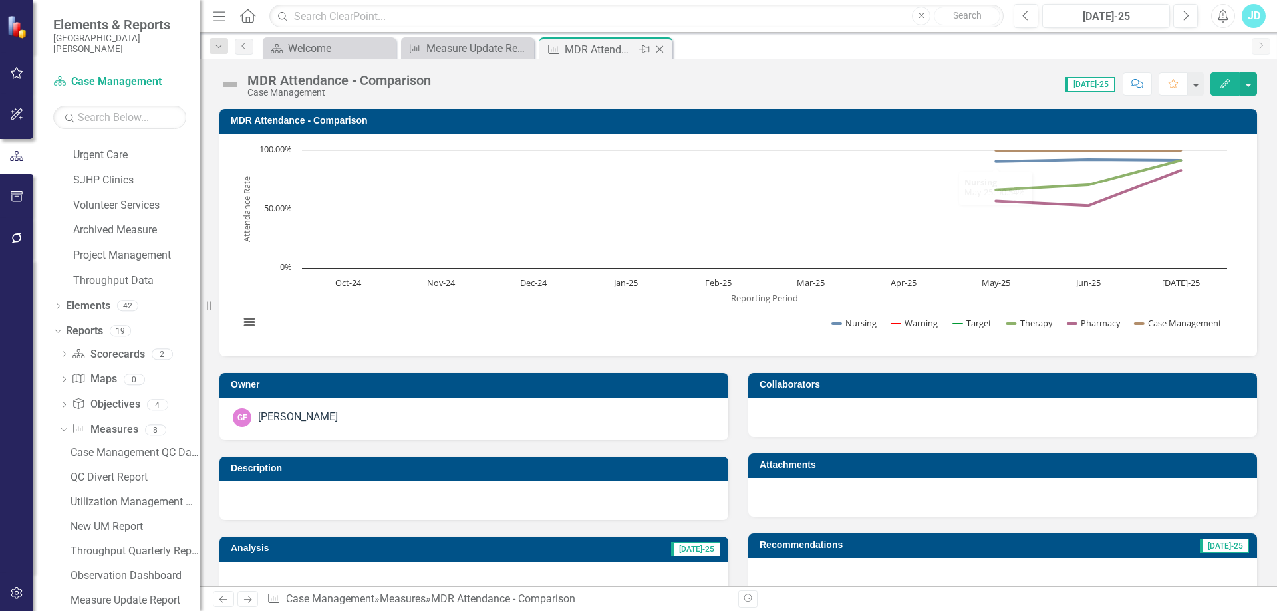
click at [660, 43] on div "Close" at bounding box center [660, 49] width 17 height 17
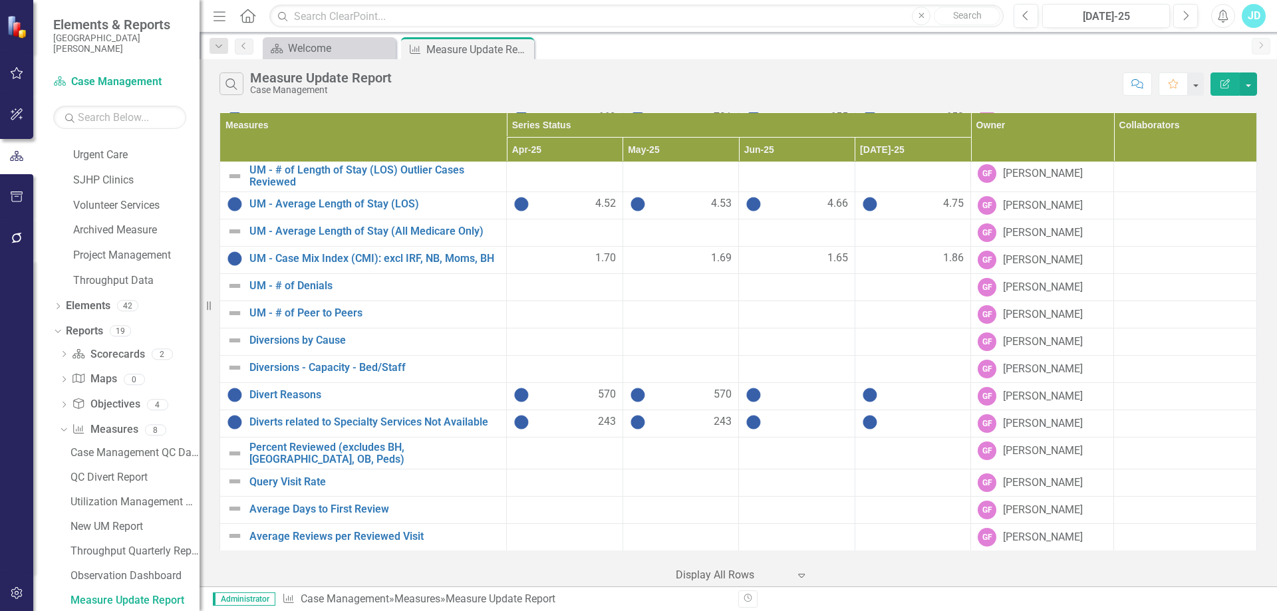
scroll to position [809, 0]
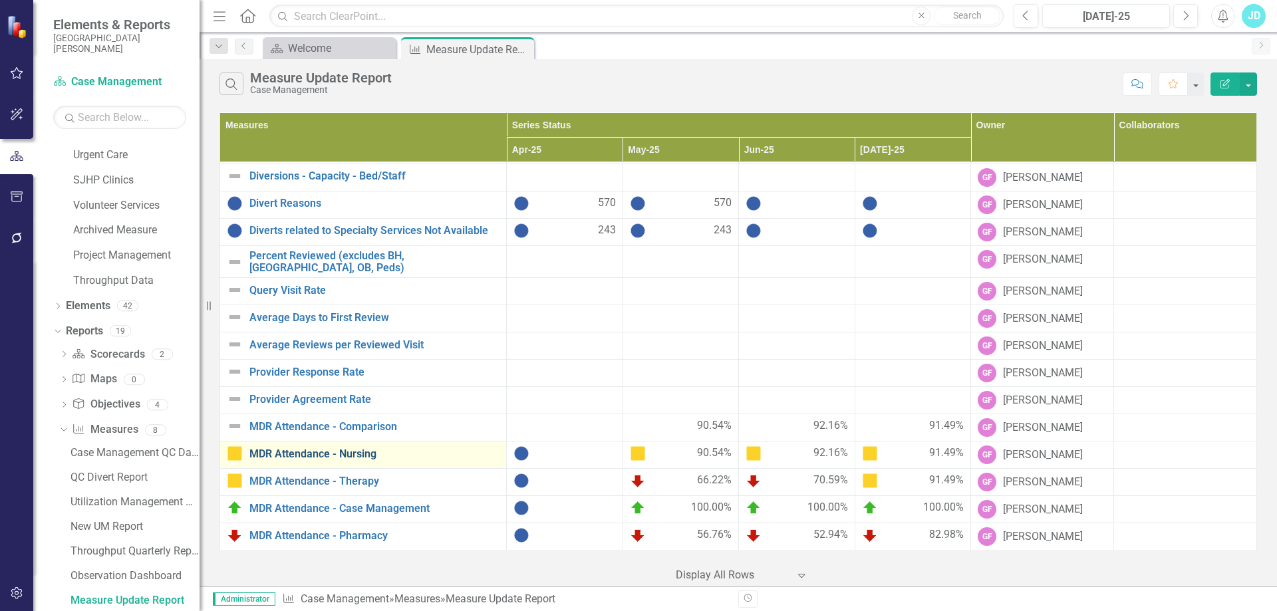
click at [351, 456] on link "MDR Attendance - Nursing" at bounding box center [374, 454] width 250 height 12
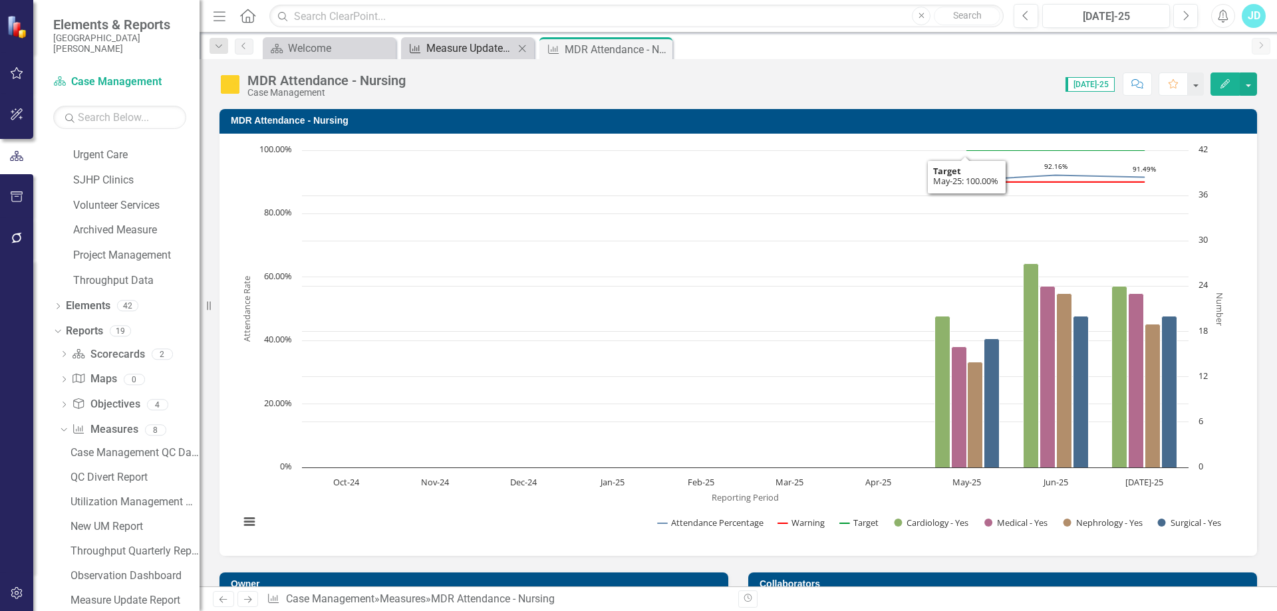
click at [492, 53] on div "Measure Update Report" at bounding box center [470, 48] width 88 height 17
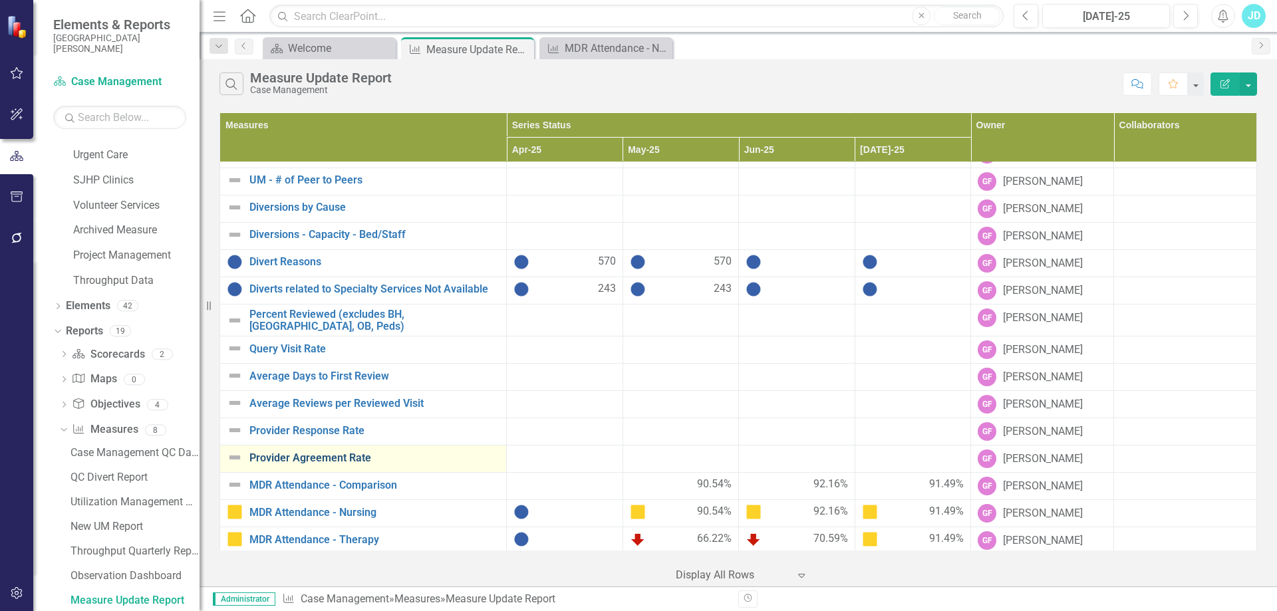
scroll to position [809, 0]
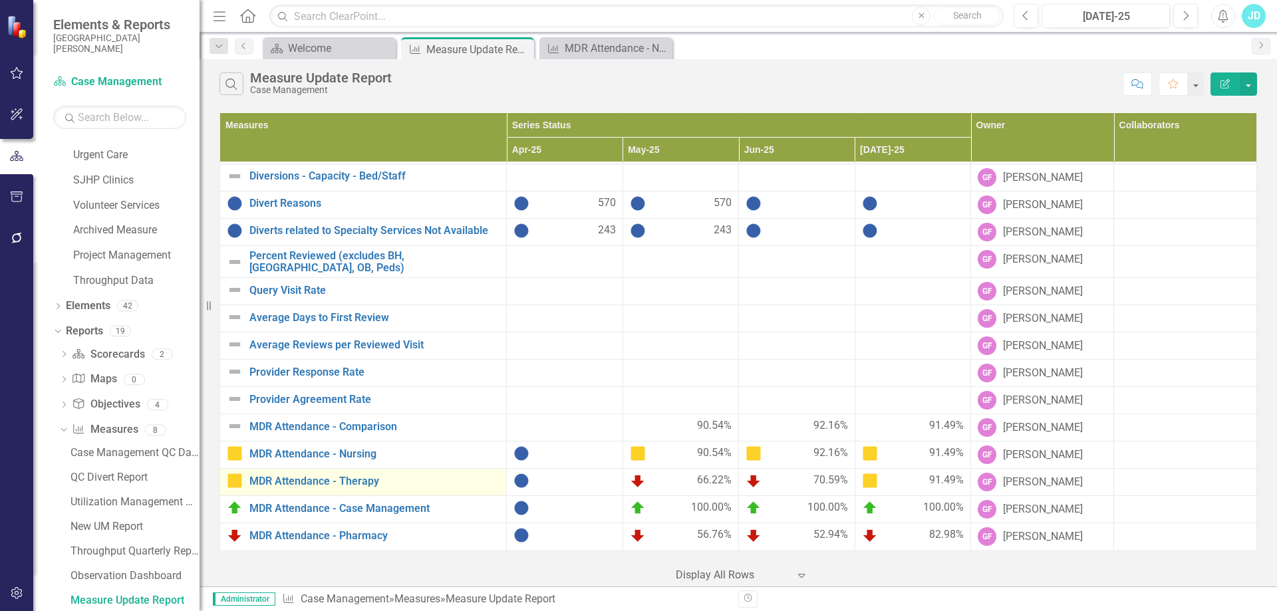
click at [356, 491] on td "MDR Attendance - Therapy Link Map View Link Map Edit Edit Measure Link Open Ele…" at bounding box center [363, 482] width 287 height 27
click at [356, 485] on link "MDR Attendance - Therapy" at bounding box center [374, 481] width 250 height 12
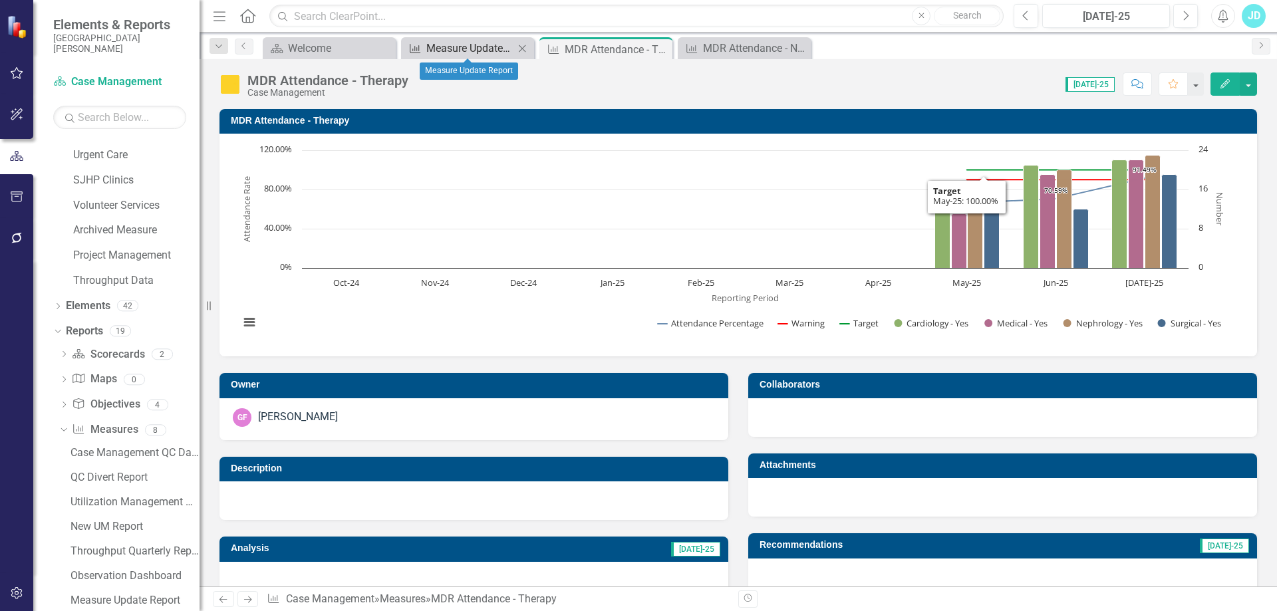
click at [497, 50] on div "Measure Update Report" at bounding box center [470, 48] width 88 height 17
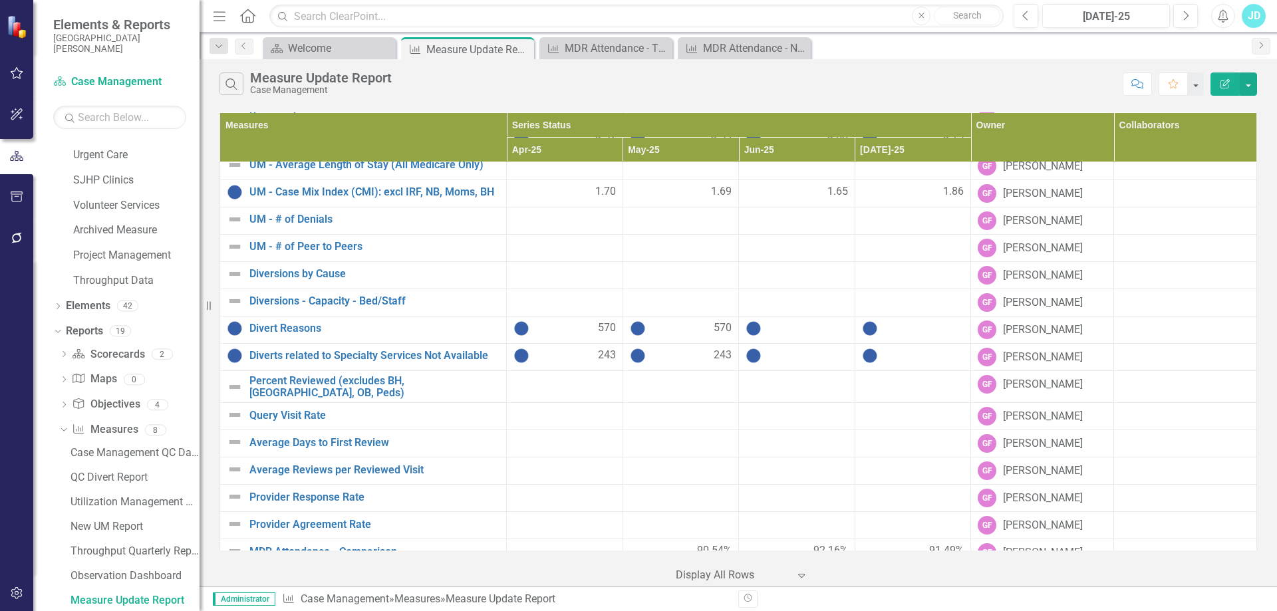
scroll to position [809, 0]
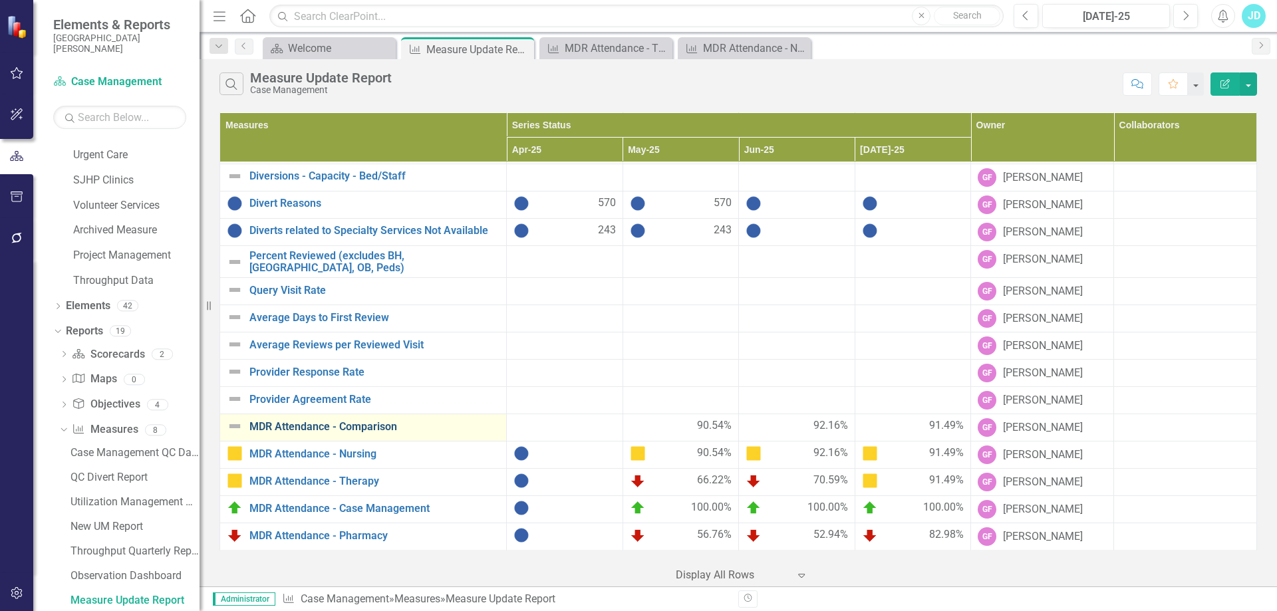
click at [356, 429] on link "MDR Attendance - Comparison" at bounding box center [374, 427] width 250 height 12
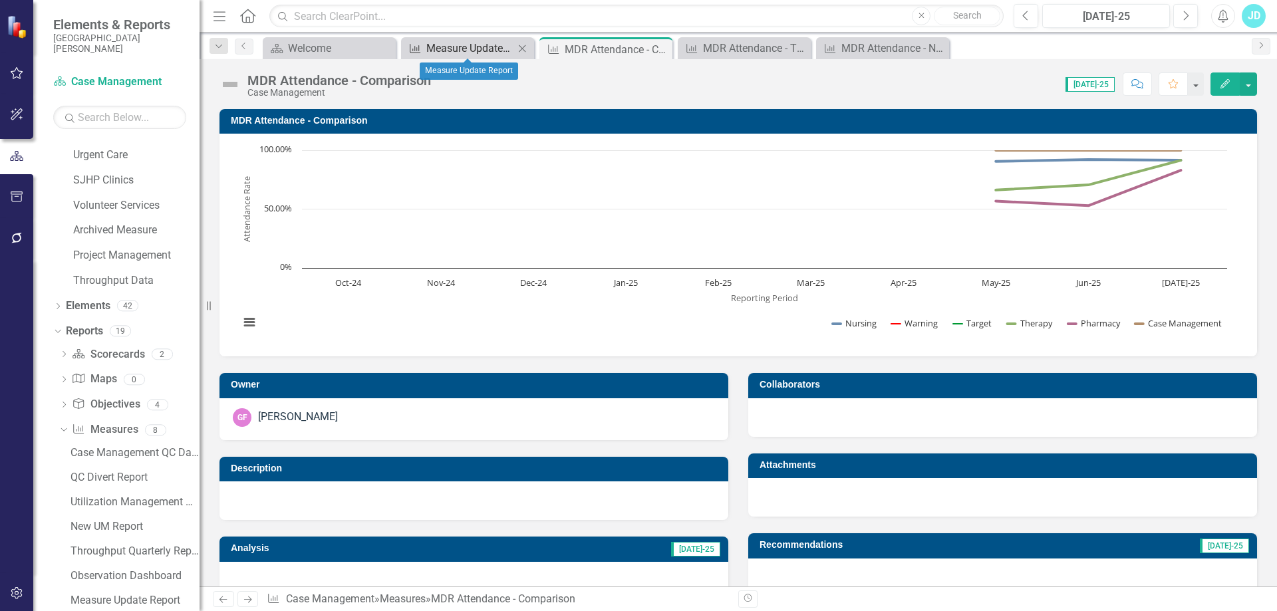
click at [475, 49] on div "Measure Update Report" at bounding box center [470, 48] width 88 height 17
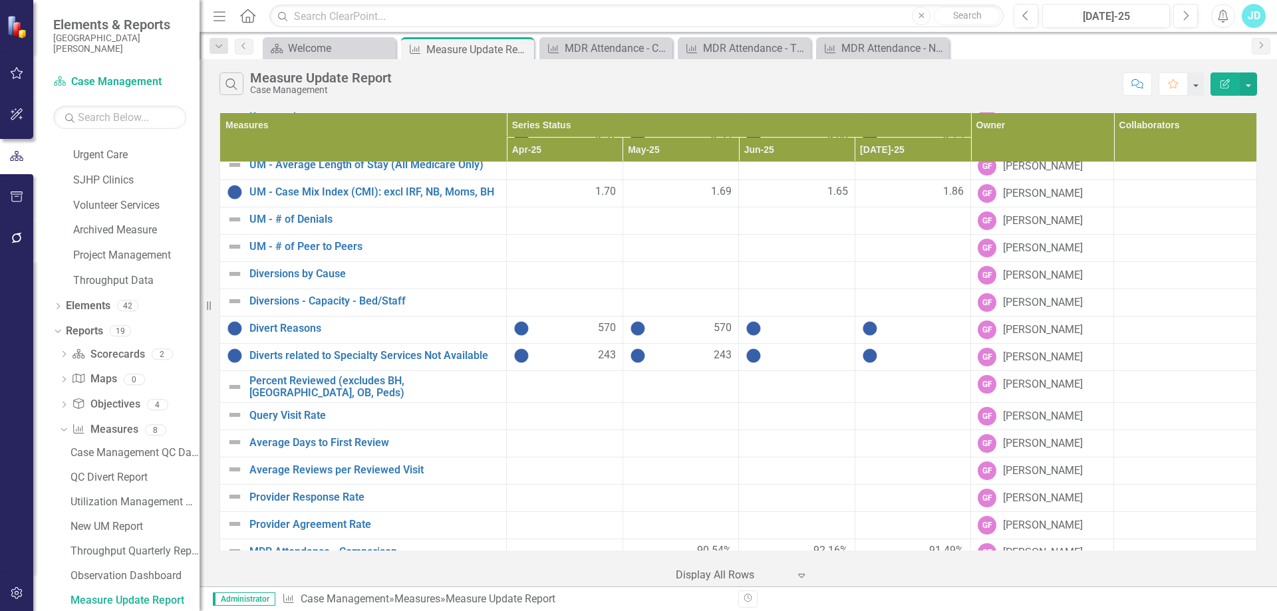
scroll to position [809, 0]
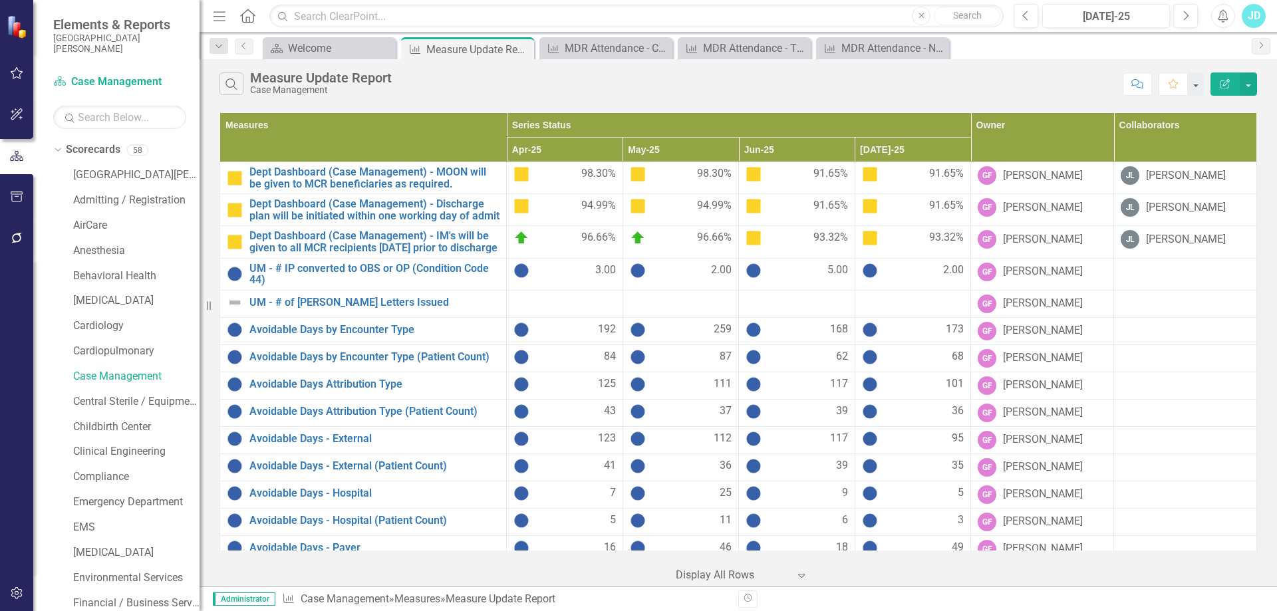
scroll to position [809, 0]
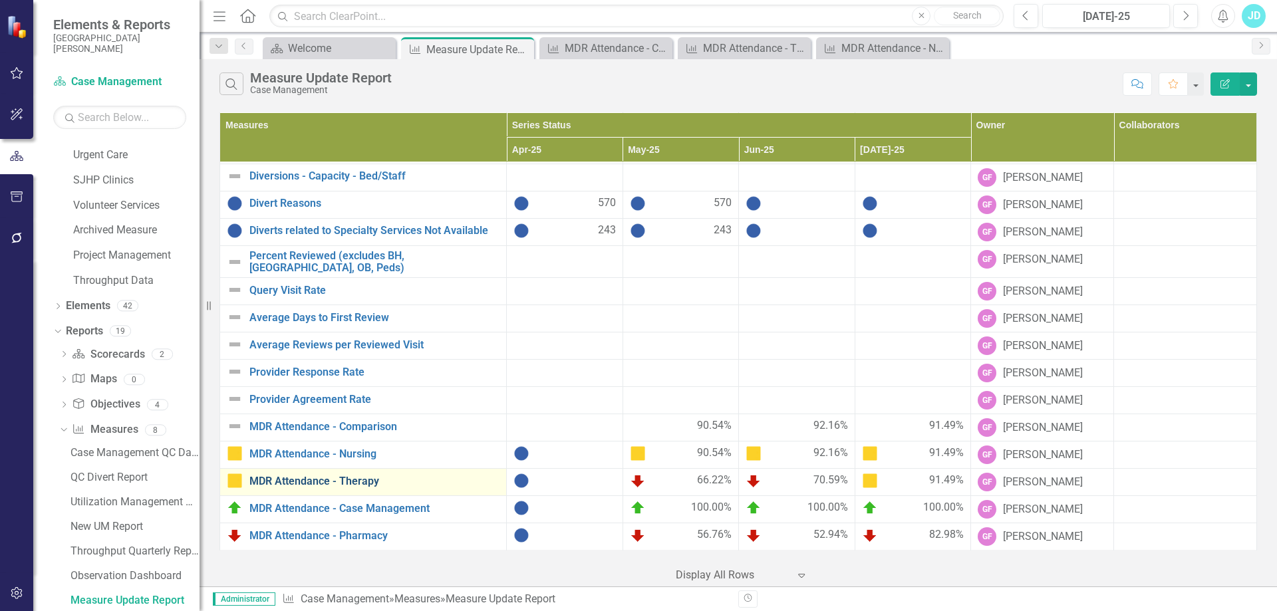
click at [348, 484] on link "MDR Attendance - Therapy" at bounding box center [374, 481] width 250 height 12
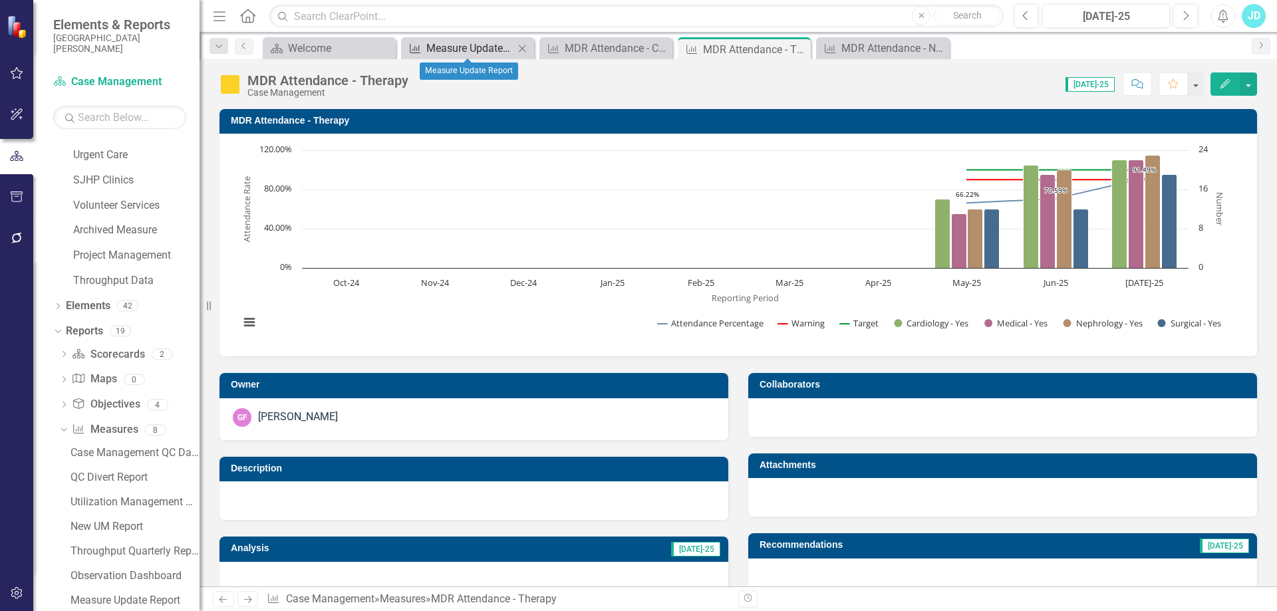
click at [460, 47] on div "Measure Update Report" at bounding box center [470, 48] width 88 height 17
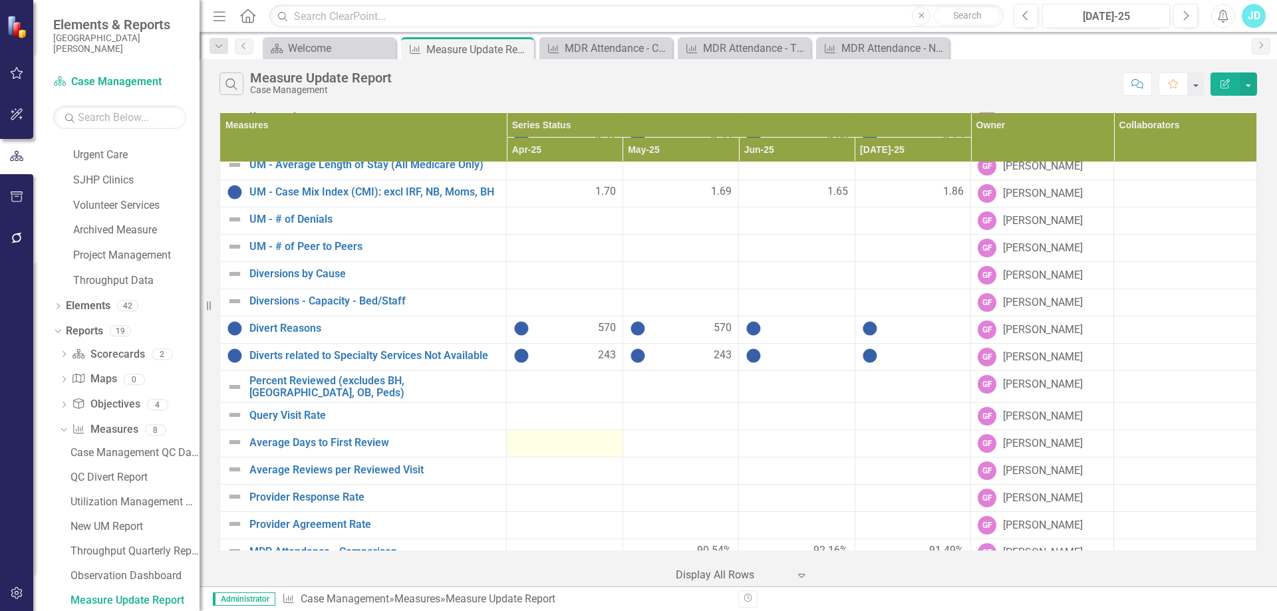
scroll to position [809, 0]
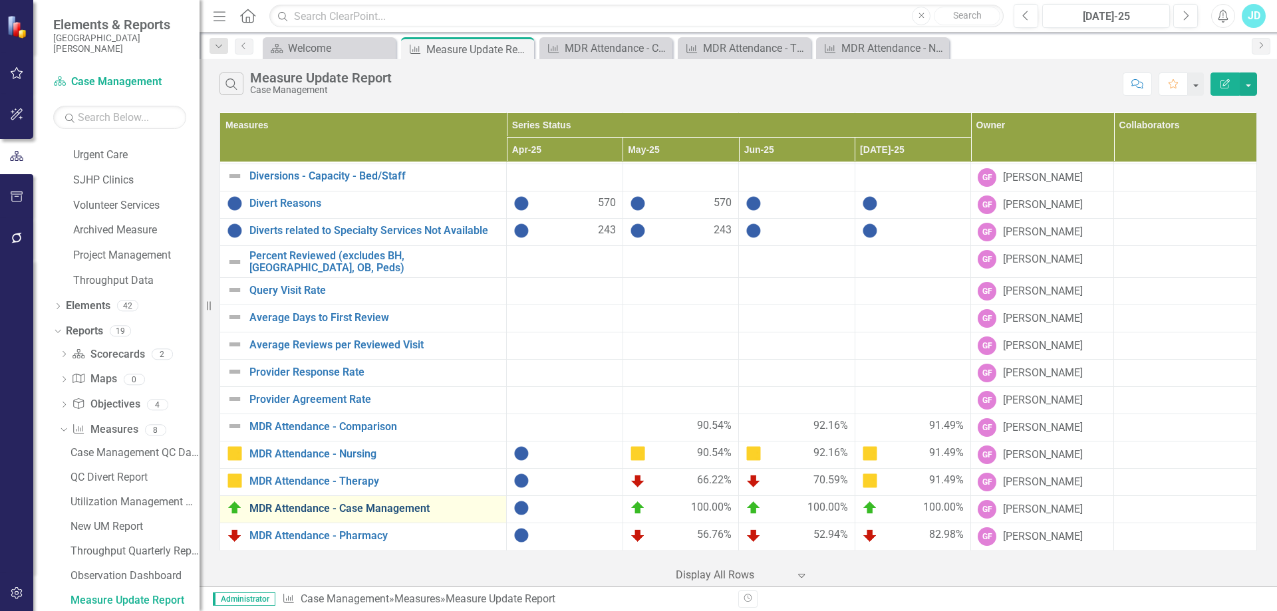
click at [383, 512] on link "MDR Attendance - Case Management" at bounding box center [374, 509] width 250 height 12
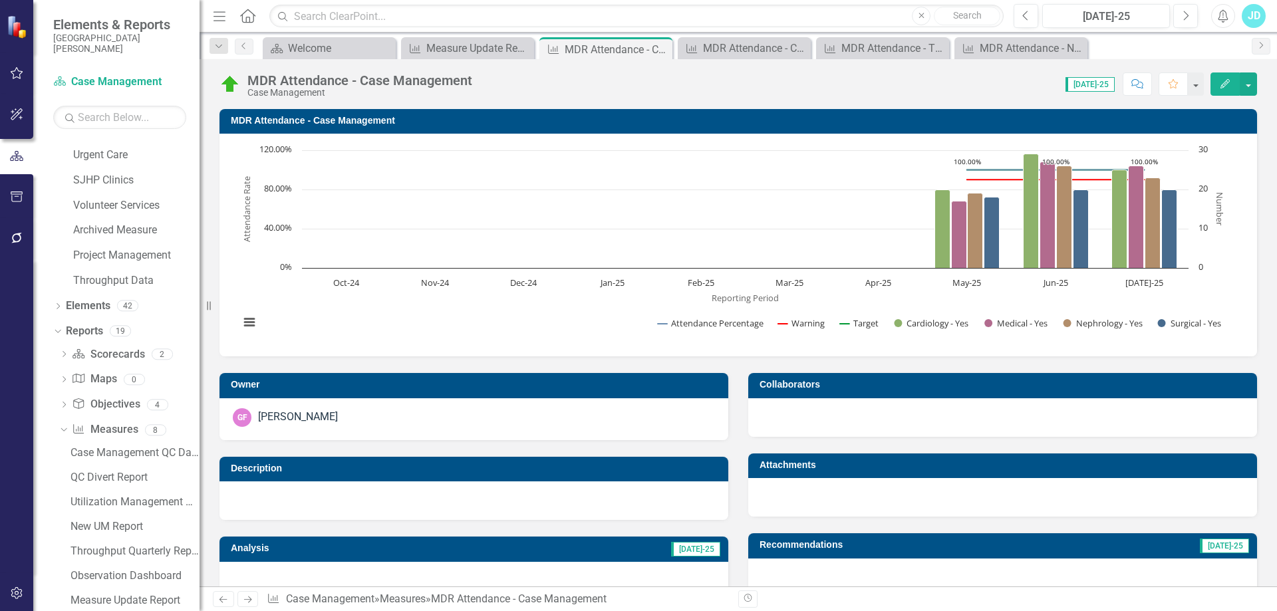
click at [530, 97] on div "MDR Attendance - Case Management Case Management Score: N/A Jul-25 Completed Co…" at bounding box center [738, 79] width 1077 height 40
click at [489, 47] on div "Measure Update Report" at bounding box center [470, 48] width 88 height 17
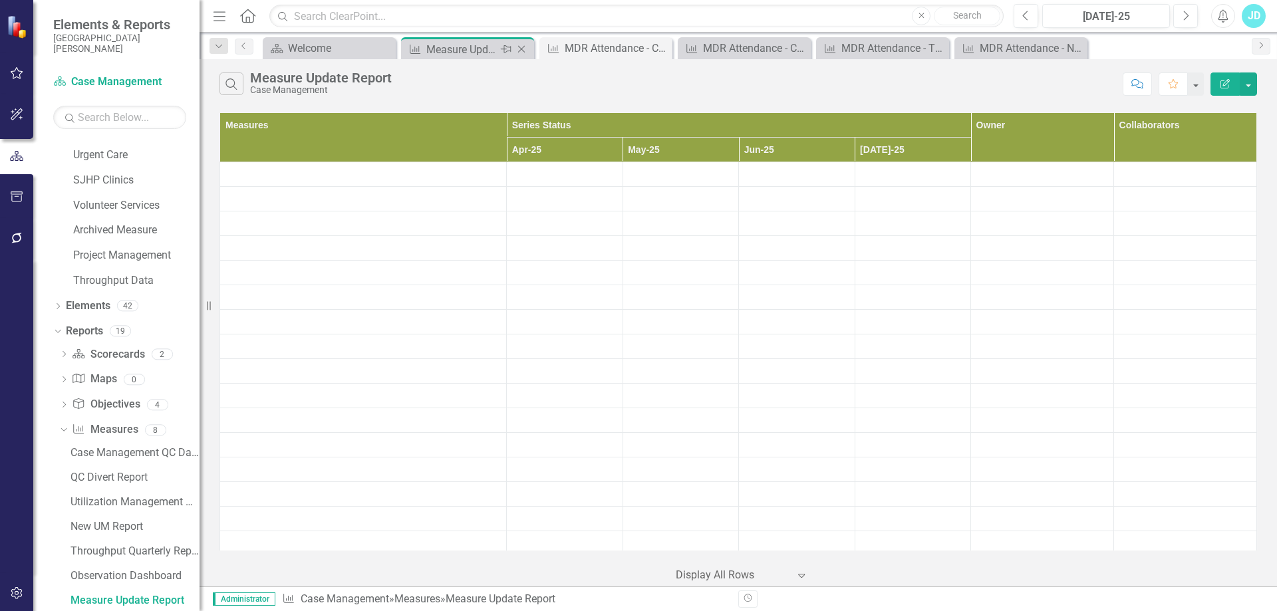
click at [467, 49] on div "Measure Update Report" at bounding box center [461, 49] width 71 height 17
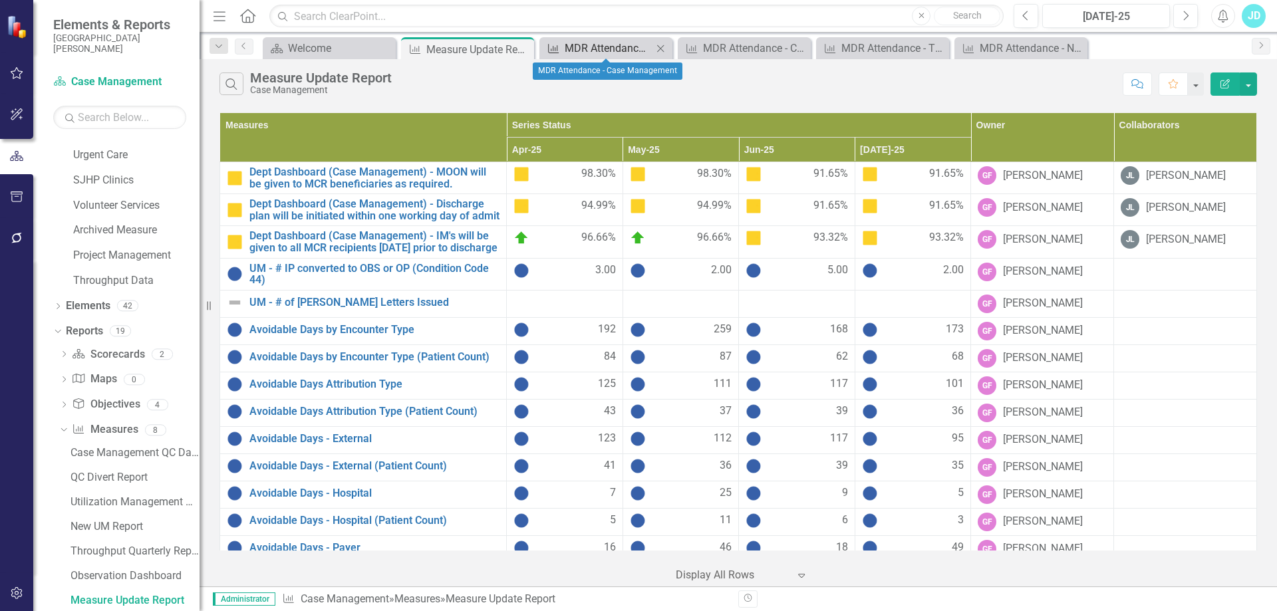
click at [601, 49] on div "MDR Attendance - Case Management" at bounding box center [609, 48] width 88 height 17
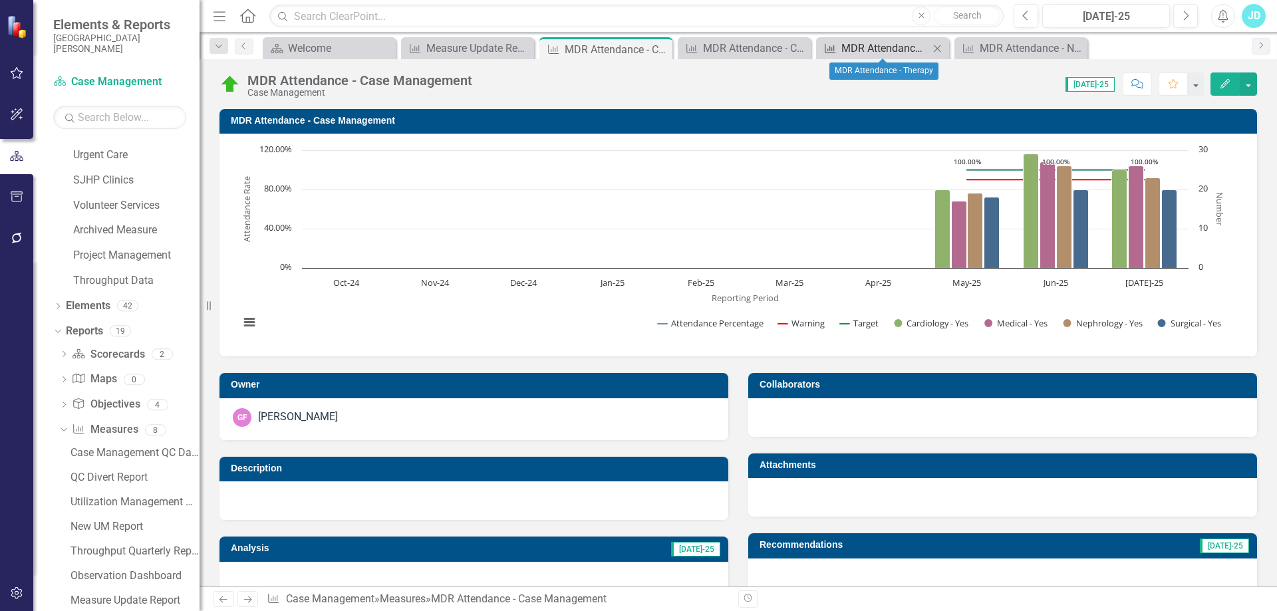
click at [873, 47] on div "MDR Attendance - Therapy" at bounding box center [885, 48] width 88 height 17
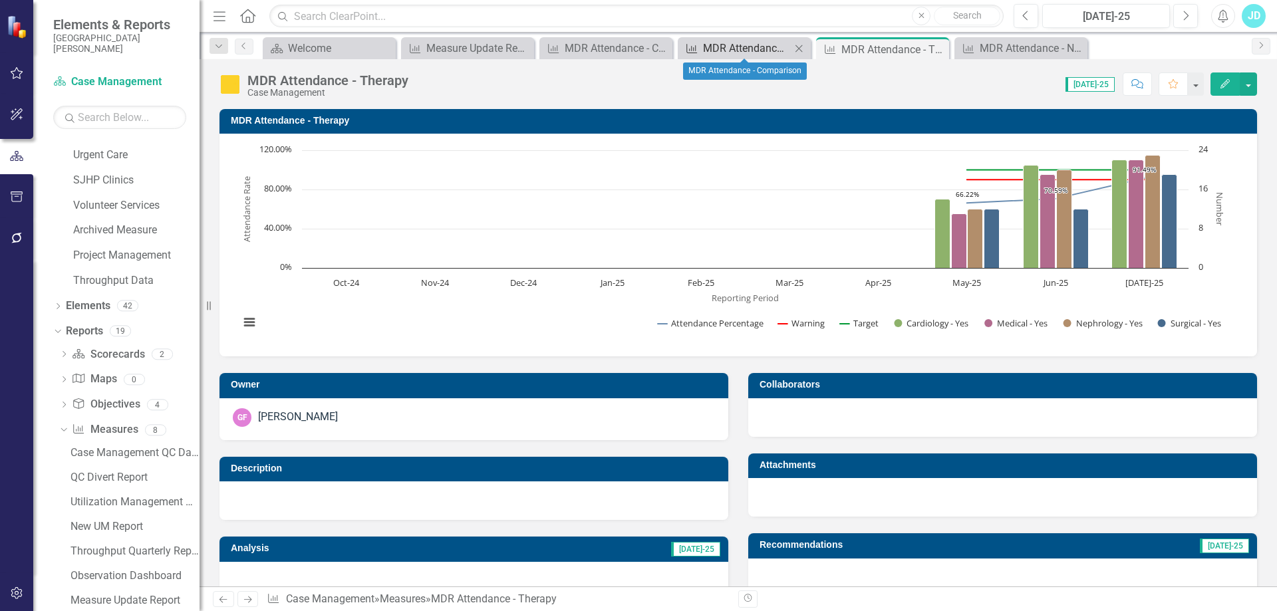
click at [757, 49] on div "MDR Attendance - Comparison" at bounding box center [747, 48] width 88 height 17
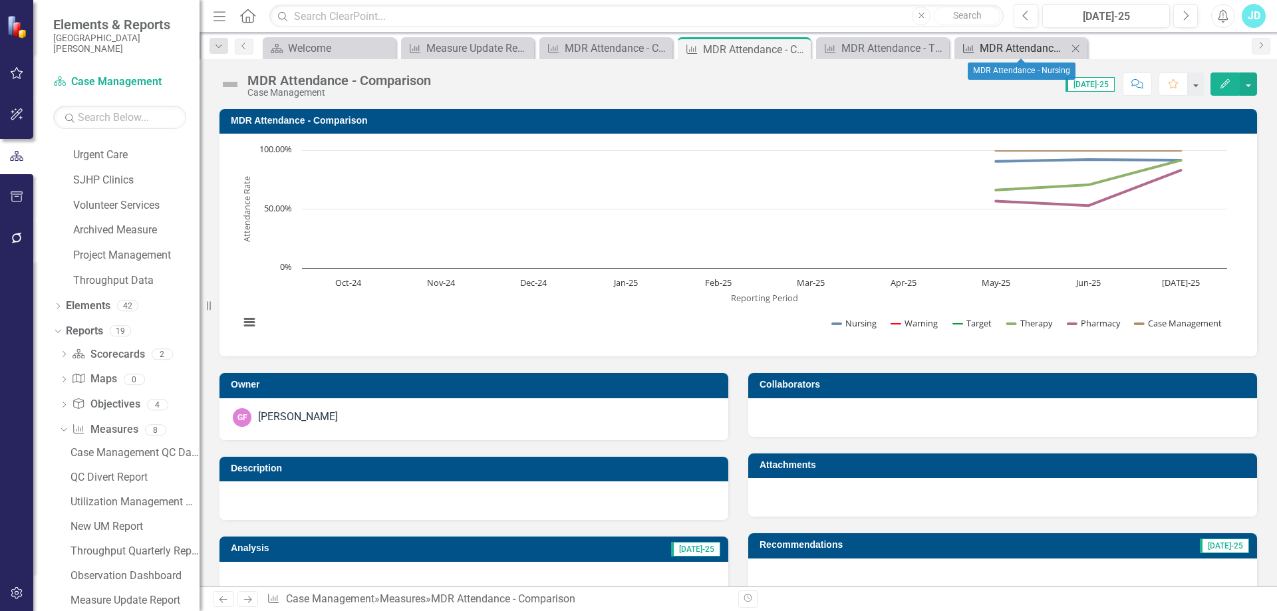
click at [999, 55] on div "MDR Attendance - Nursing" at bounding box center [1024, 48] width 88 height 17
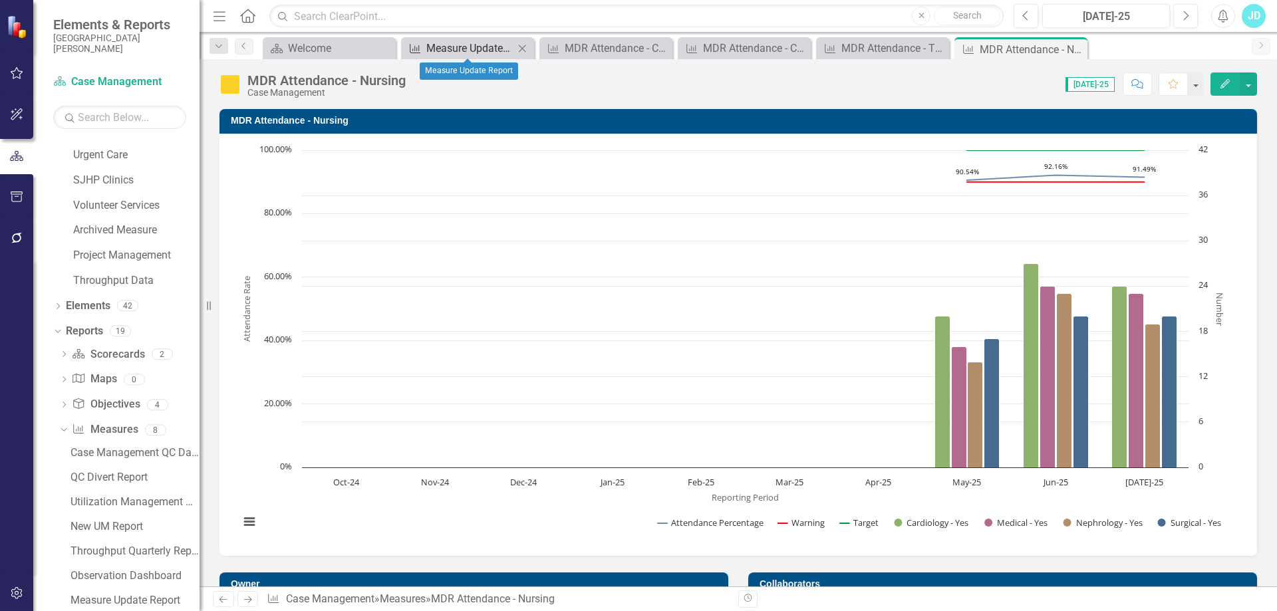
click at [493, 43] on div "Measure Update Report" at bounding box center [470, 48] width 88 height 17
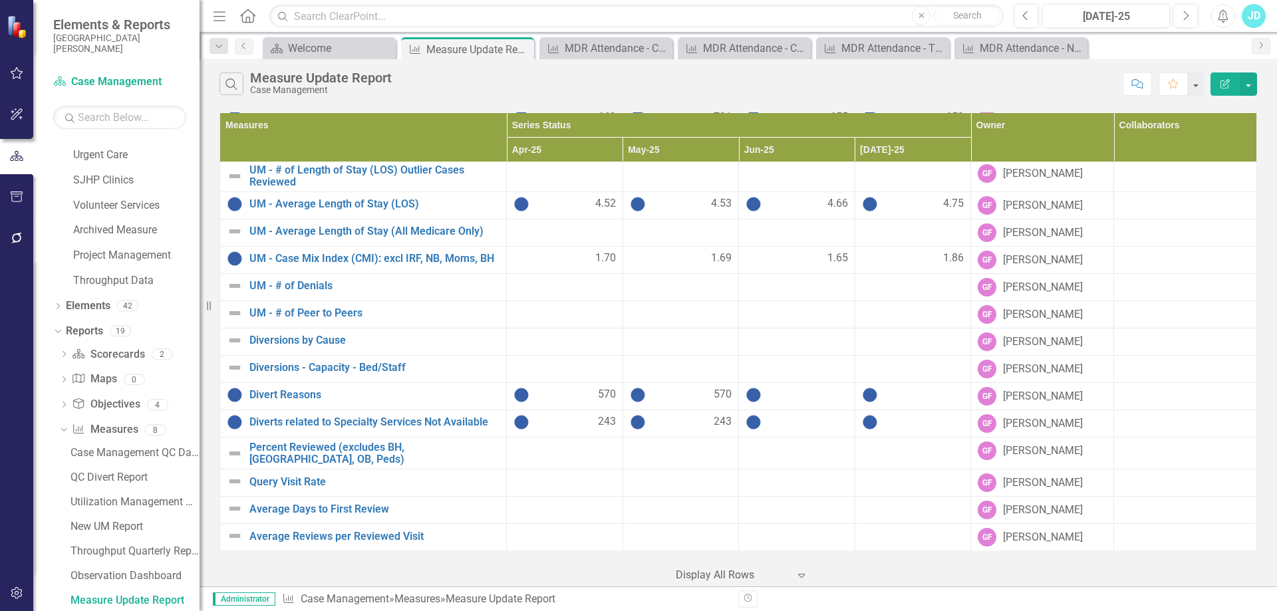
scroll to position [809, 0]
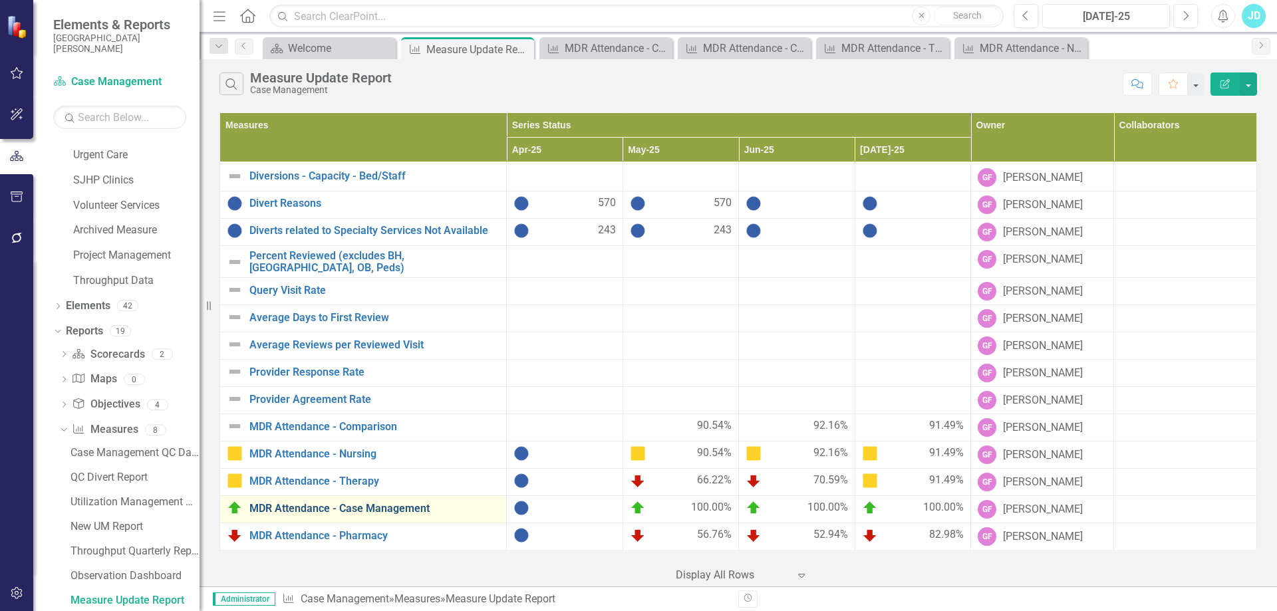
click at [380, 513] on link "MDR Attendance - Case Management" at bounding box center [374, 509] width 250 height 12
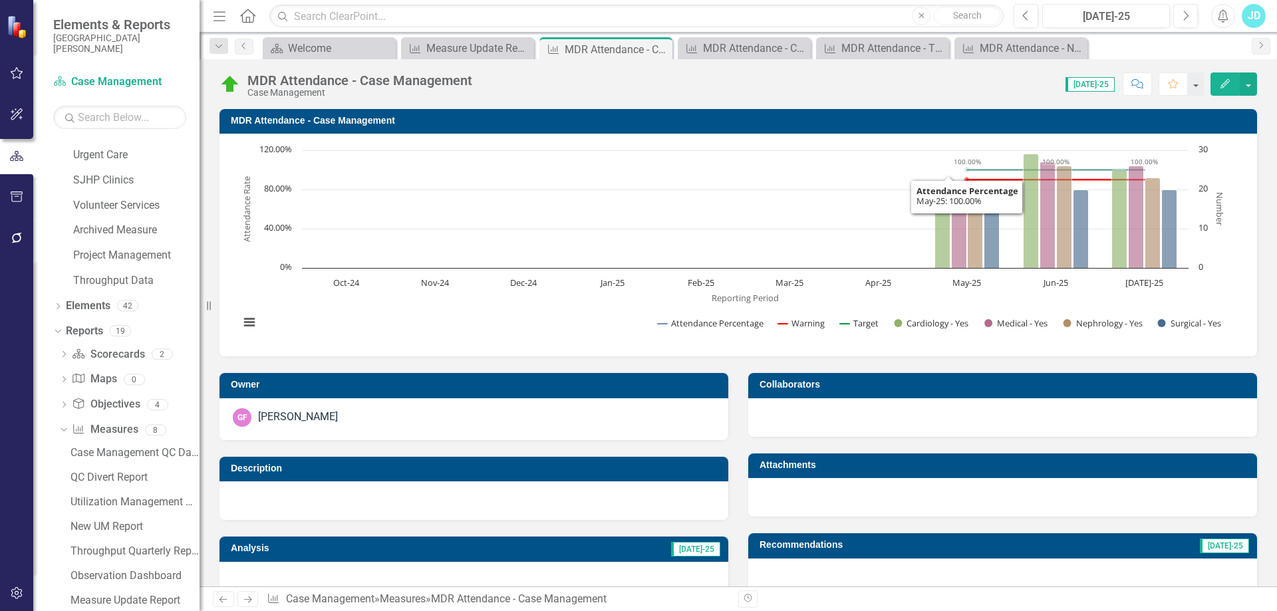
click at [603, 75] on div "Score: N/A Jul-25 Completed Comment Favorite Edit" at bounding box center [868, 83] width 778 height 23
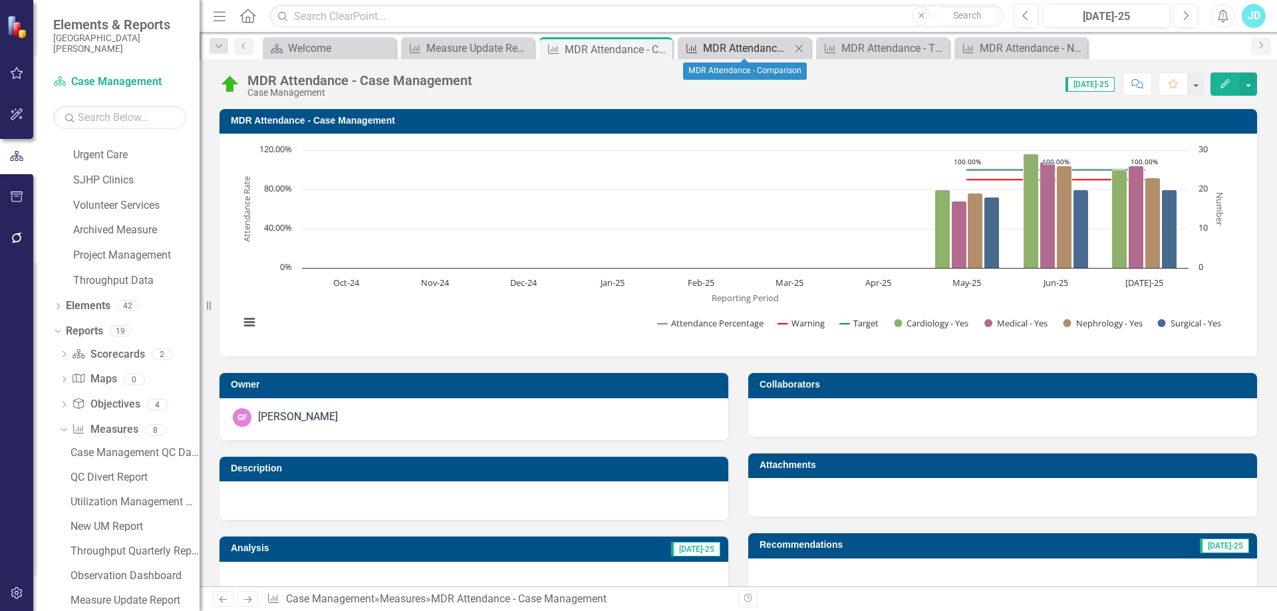
click at [758, 49] on div "MDR Attendance - Comparison" at bounding box center [747, 48] width 88 height 17
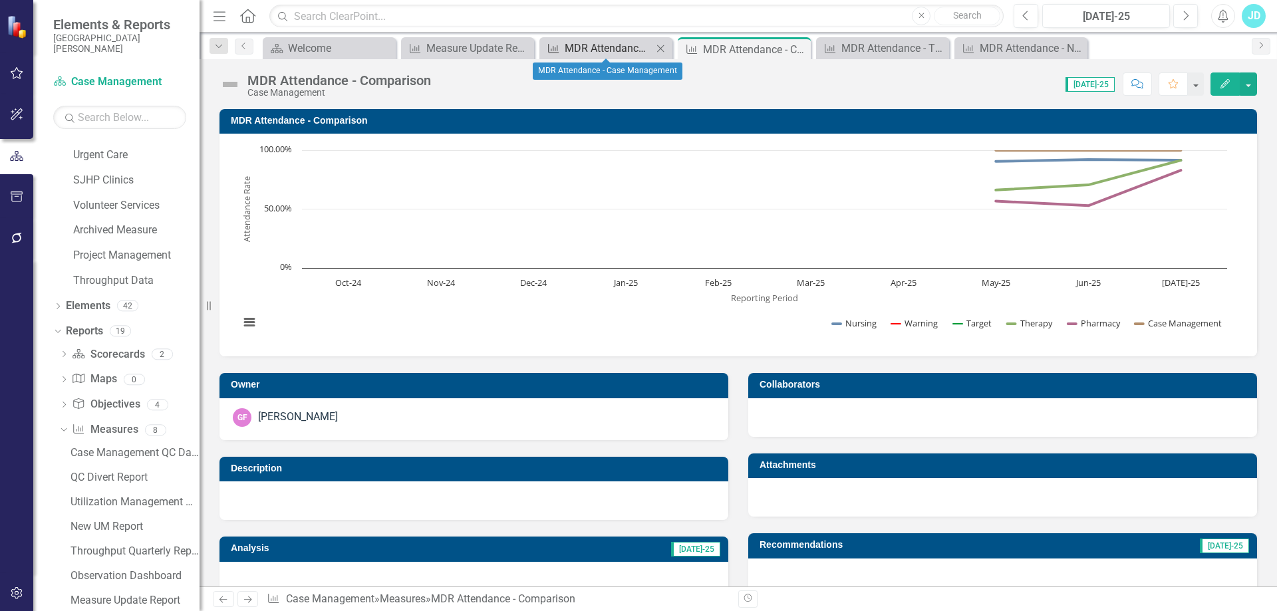
click at [618, 49] on div "MDR Attendance - Case Management" at bounding box center [609, 48] width 88 height 17
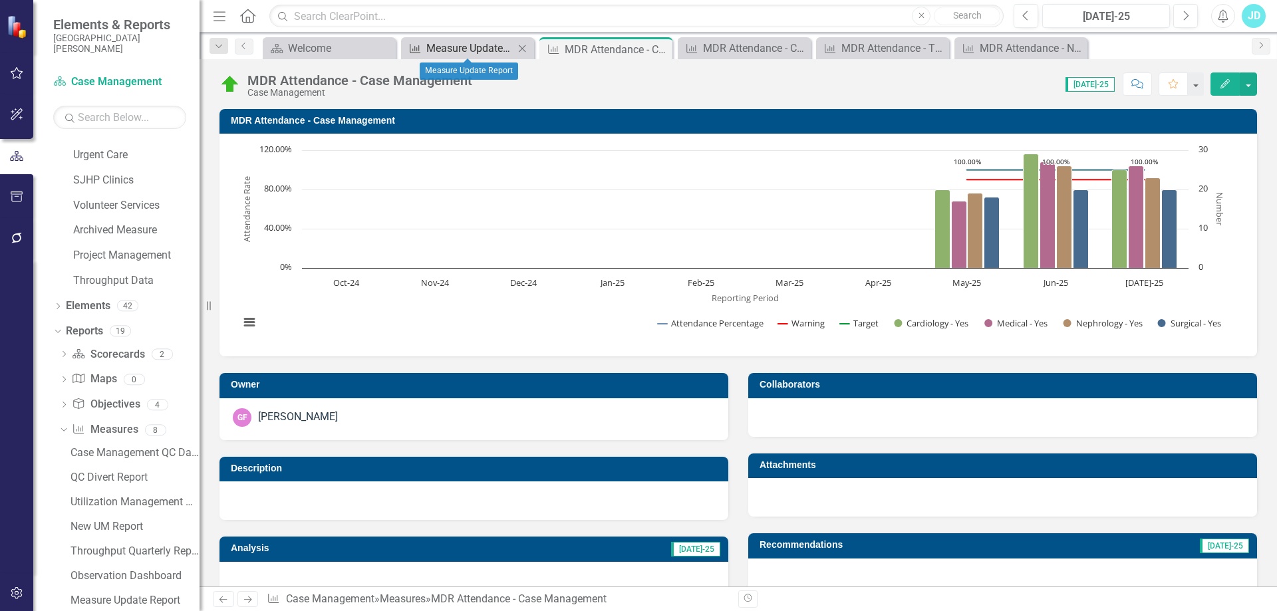
click at [471, 49] on div "Measure Update Report" at bounding box center [470, 48] width 88 height 17
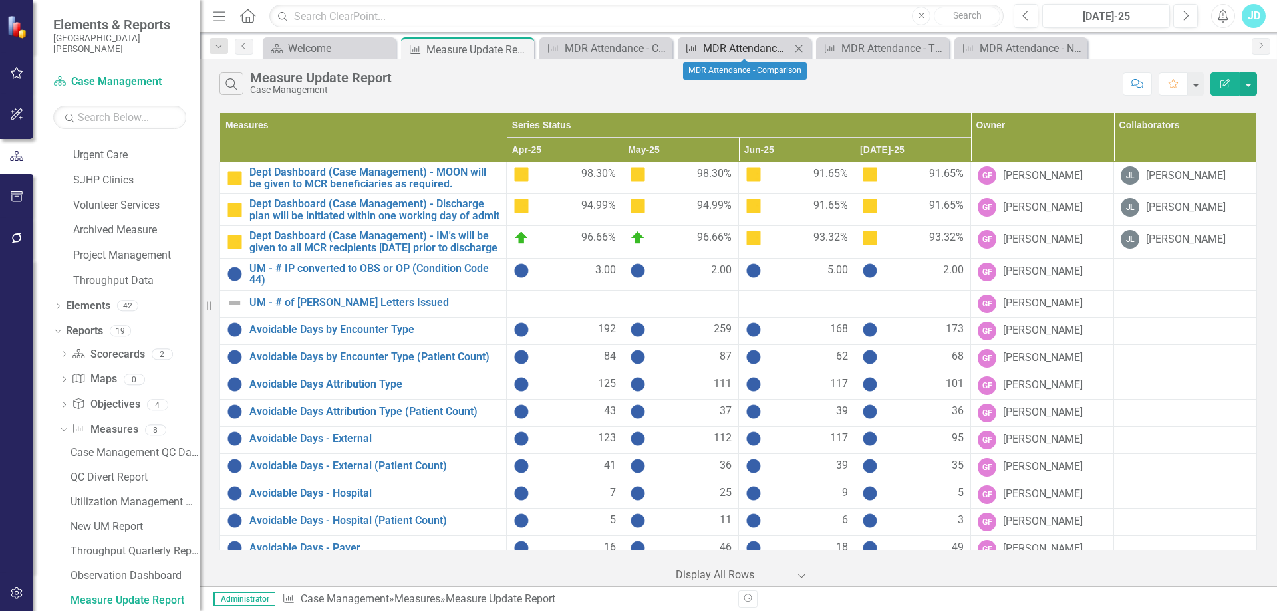
click at [738, 47] on div "MDR Attendance - Comparison" at bounding box center [747, 48] width 88 height 17
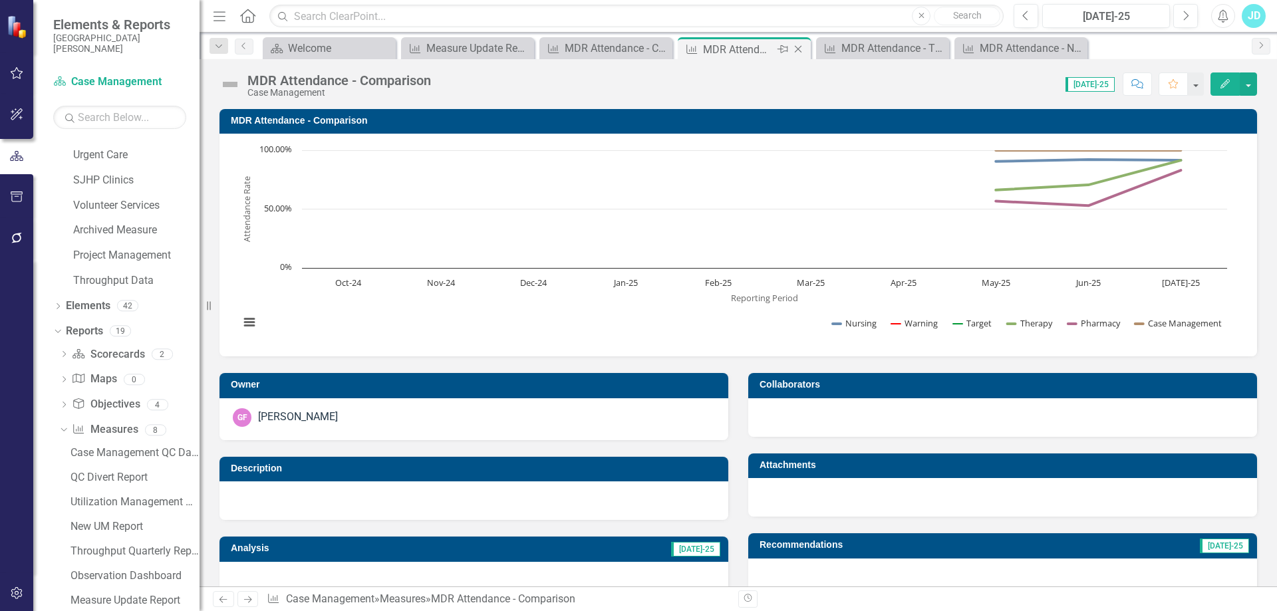
click at [797, 45] on icon "Close" at bounding box center [797, 49] width 13 height 11
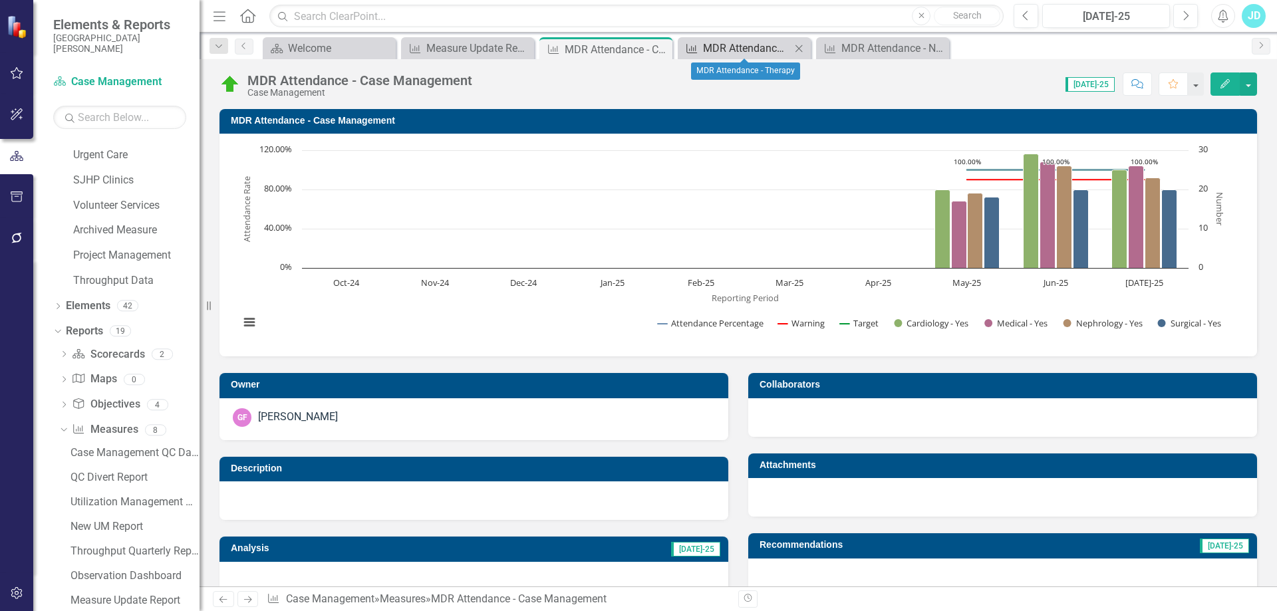
click at [755, 50] on div "MDR Attendance - Therapy" at bounding box center [747, 48] width 88 height 17
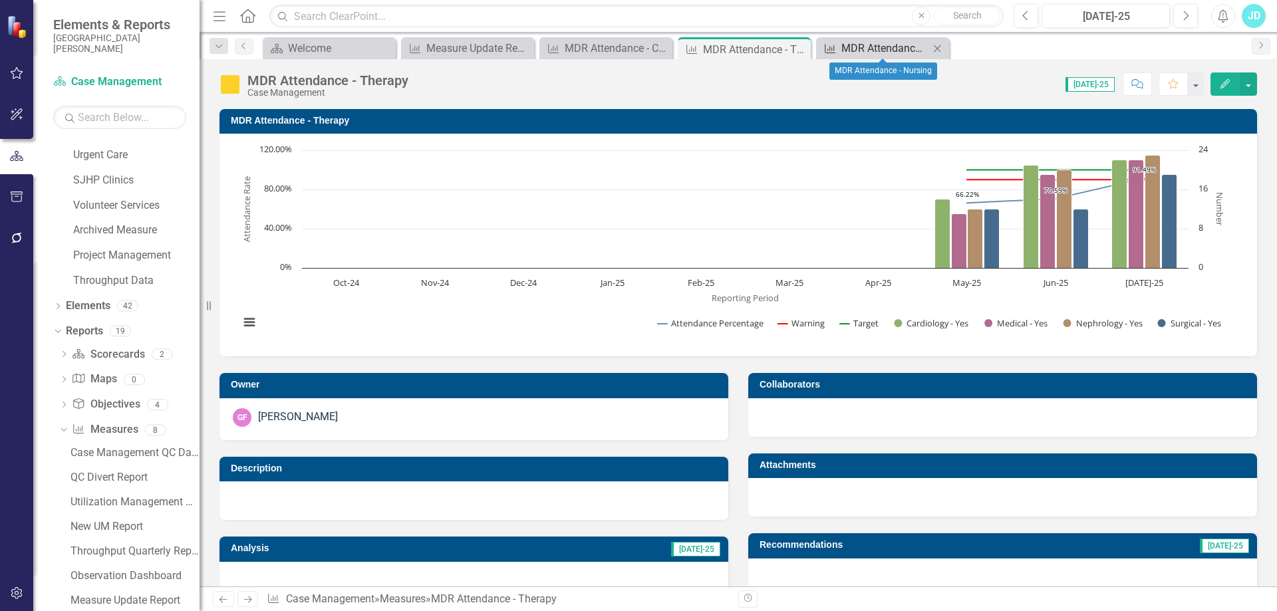
click at [863, 48] on div "MDR Attendance - Nursing" at bounding box center [885, 48] width 88 height 17
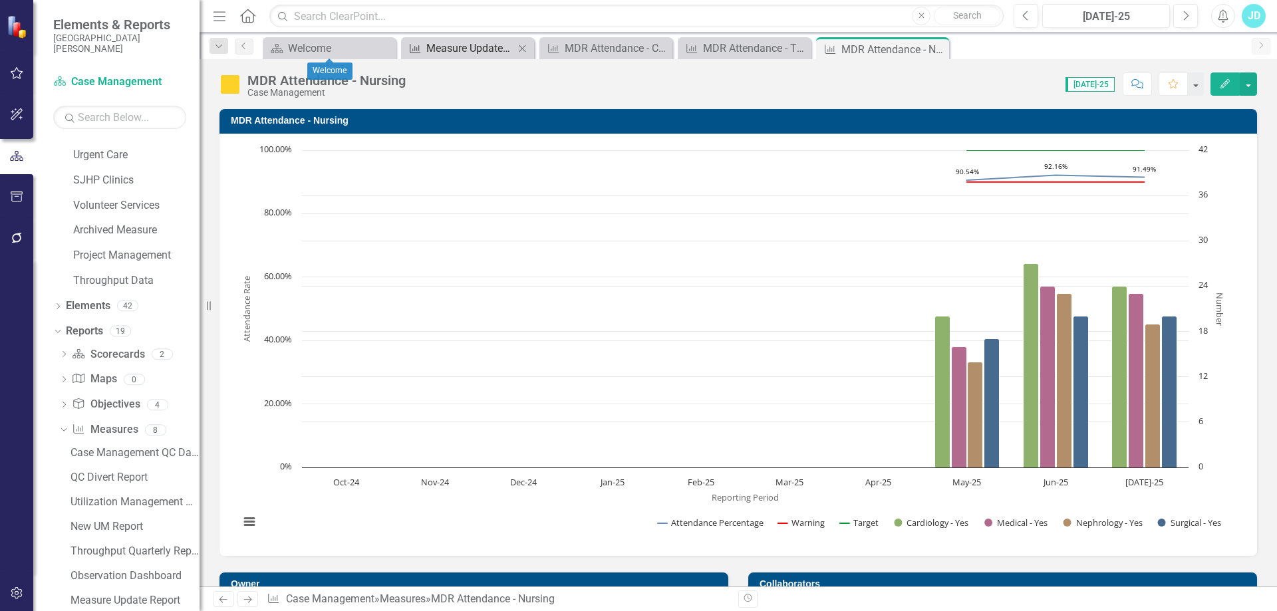
click at [469, 45] on div "Measure Update Report" at bounding box center [470, 48] width 88 height 17
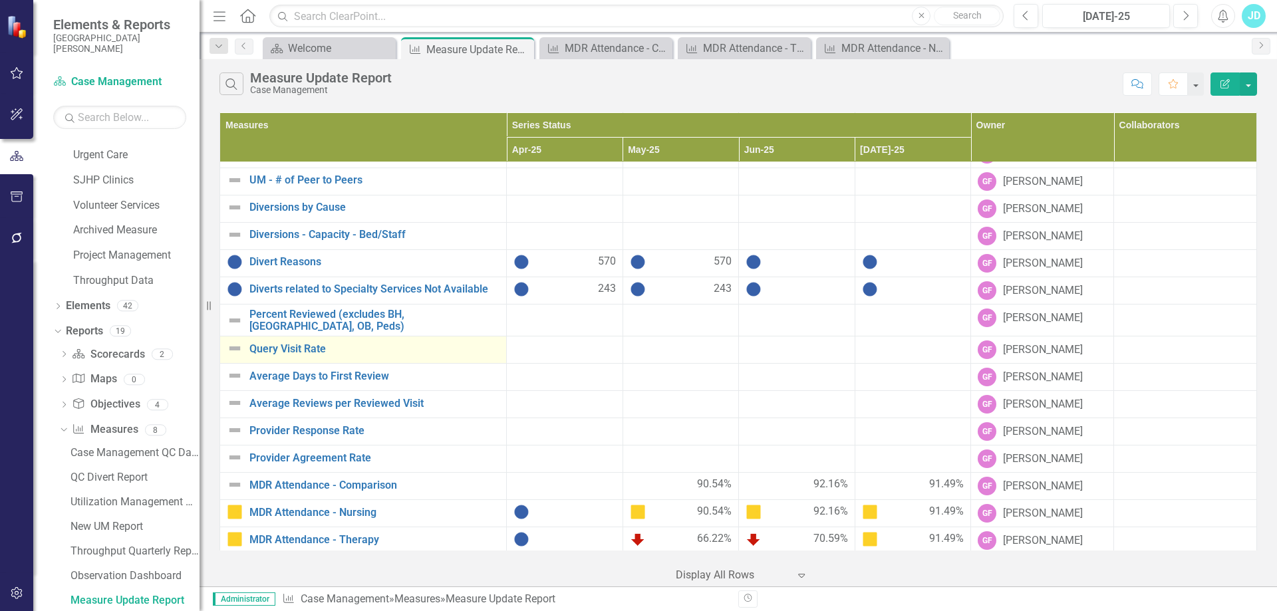
scroll to position [809, 0]
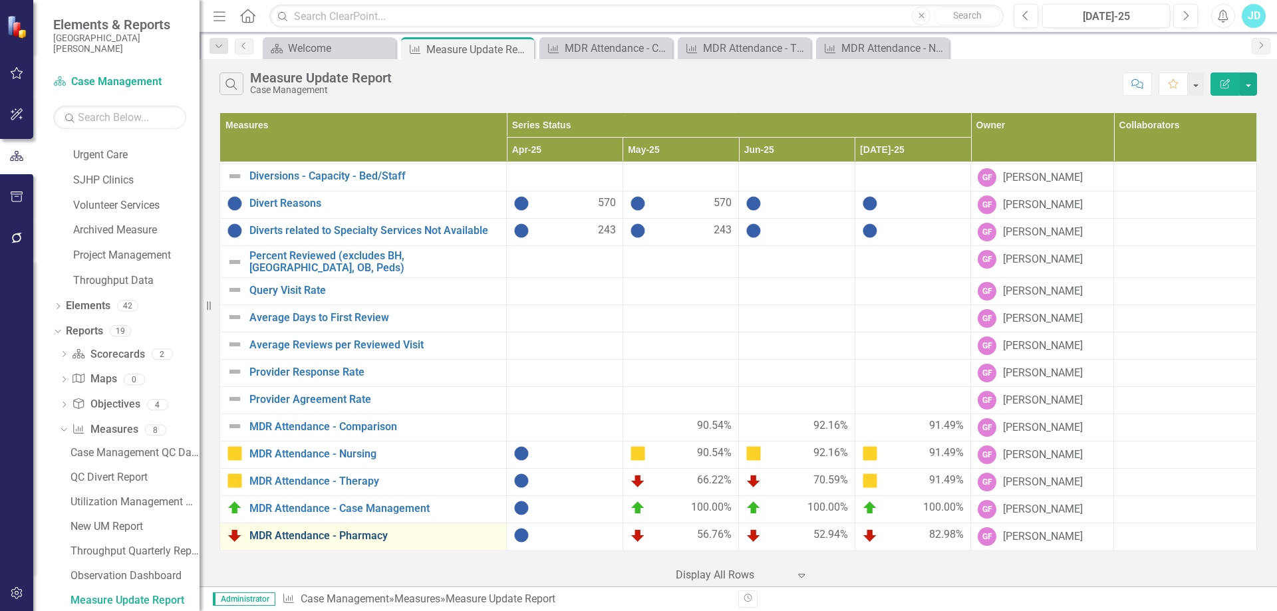
click at [338, 537] on link "MDR Attendance - Pharmacy" at bounding box center [374, 536] width 250 height 12
